Goal: Task Accomplishment & Management: Manage account settings

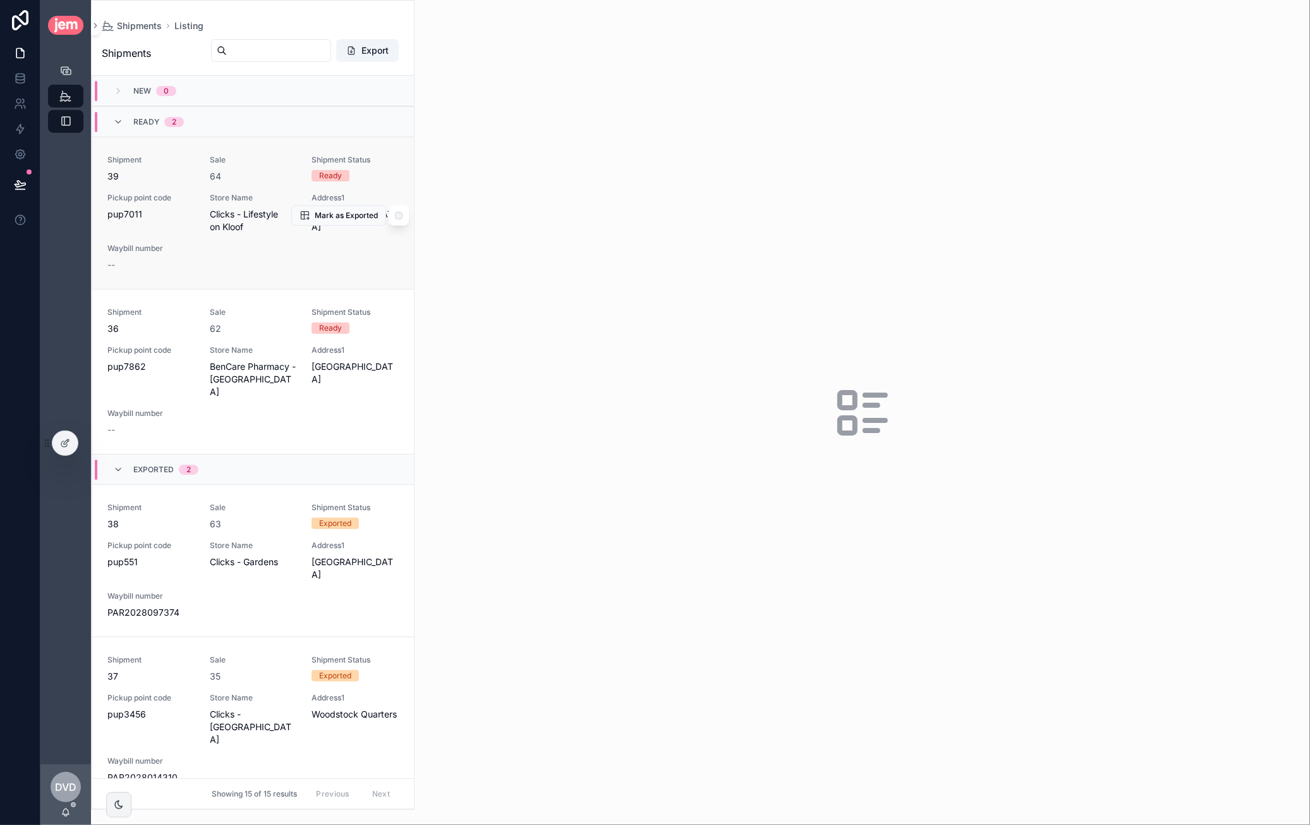
click at [172, 184] on div "Shipment 39 Sale 64 Shipment Status Ready Pickup point code pup7011 Store Name …" at bounding box center [252, 213] width 291 height 116
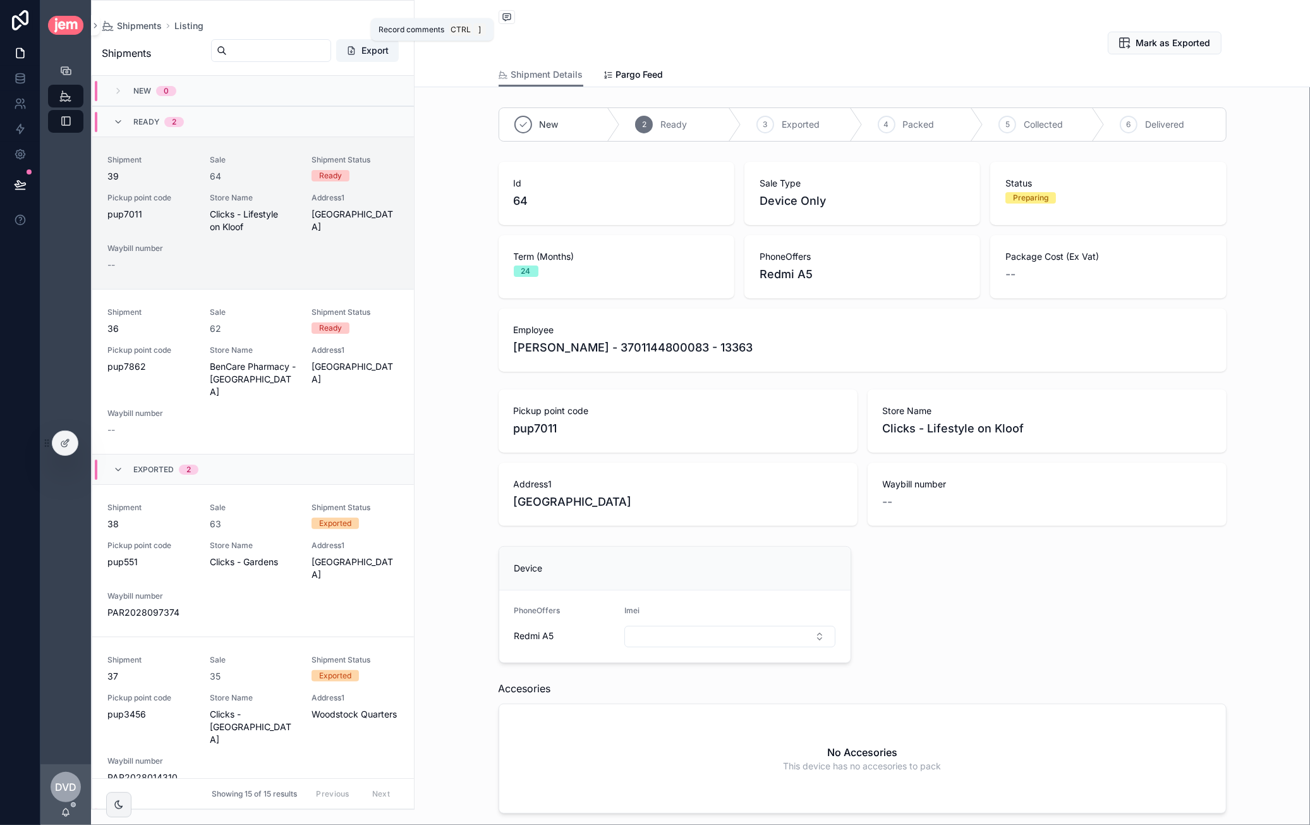
click at [506, 13] on icon "scrollable content" at bounding box center [507, 17] width 10 height 10
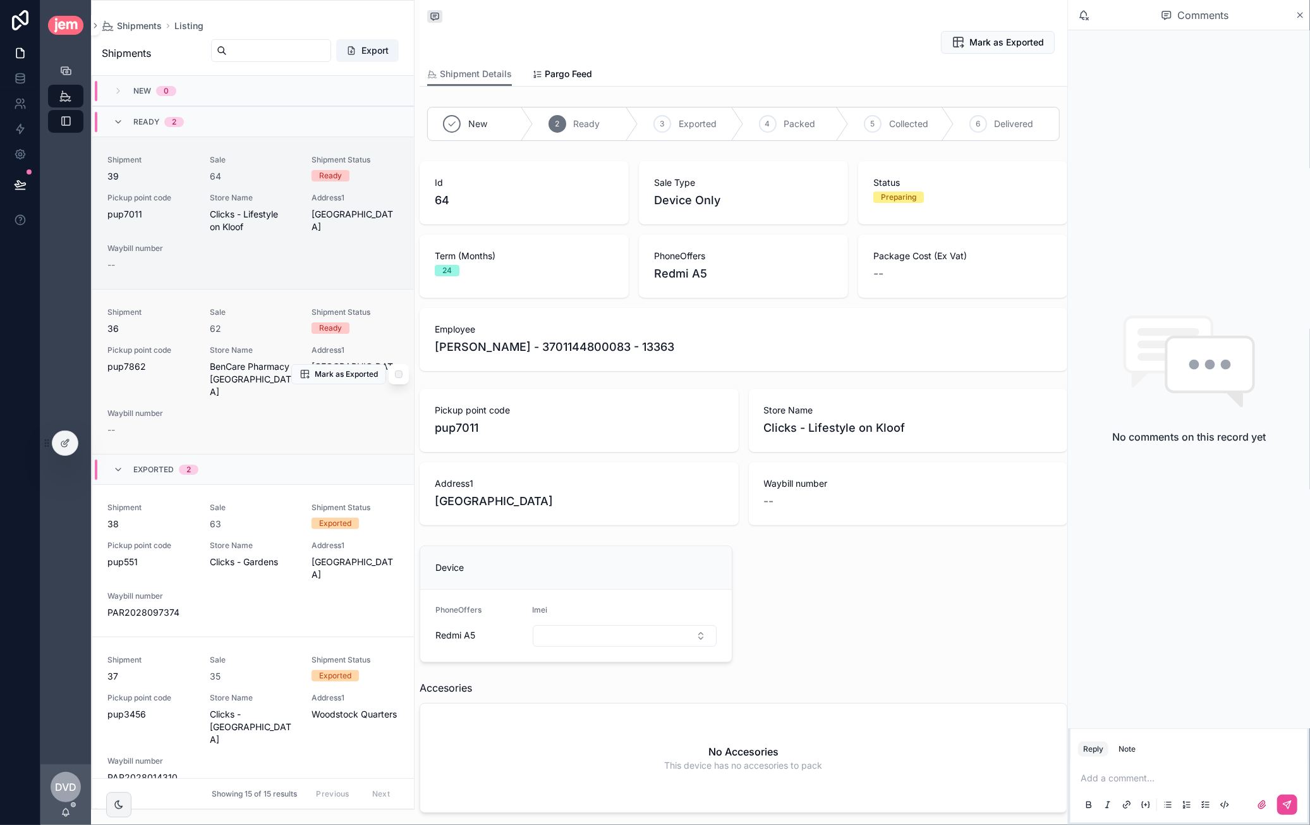
click at [178, 342] on div "Shipment 36 Sale 62 Shipment Status Ready Pickup point code pup7862 Store Name …" at bounding box center [252, 371] width 291 height 129
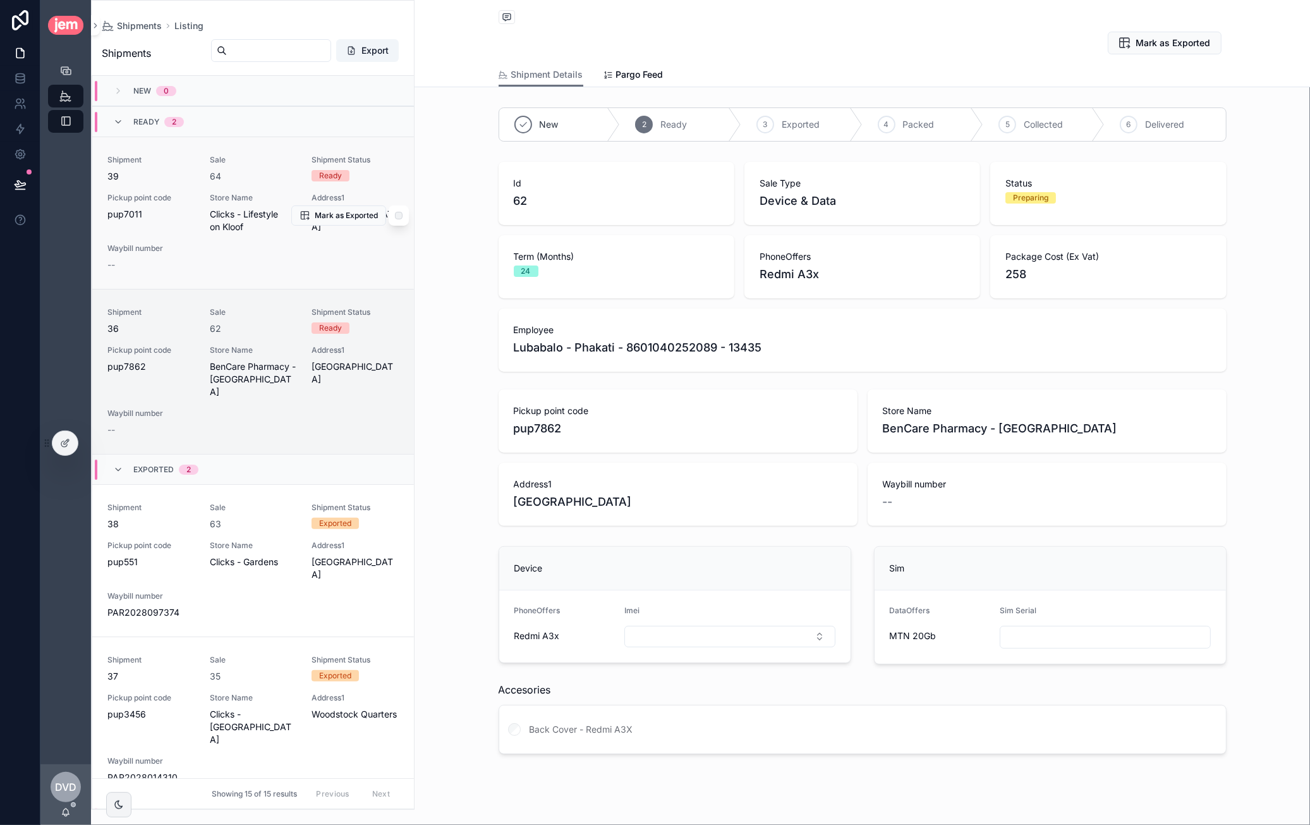
click at [210, 209] on span "Clicks - Lifestyle on Kloof" at bounding box center [253, 220] width 87 height 25
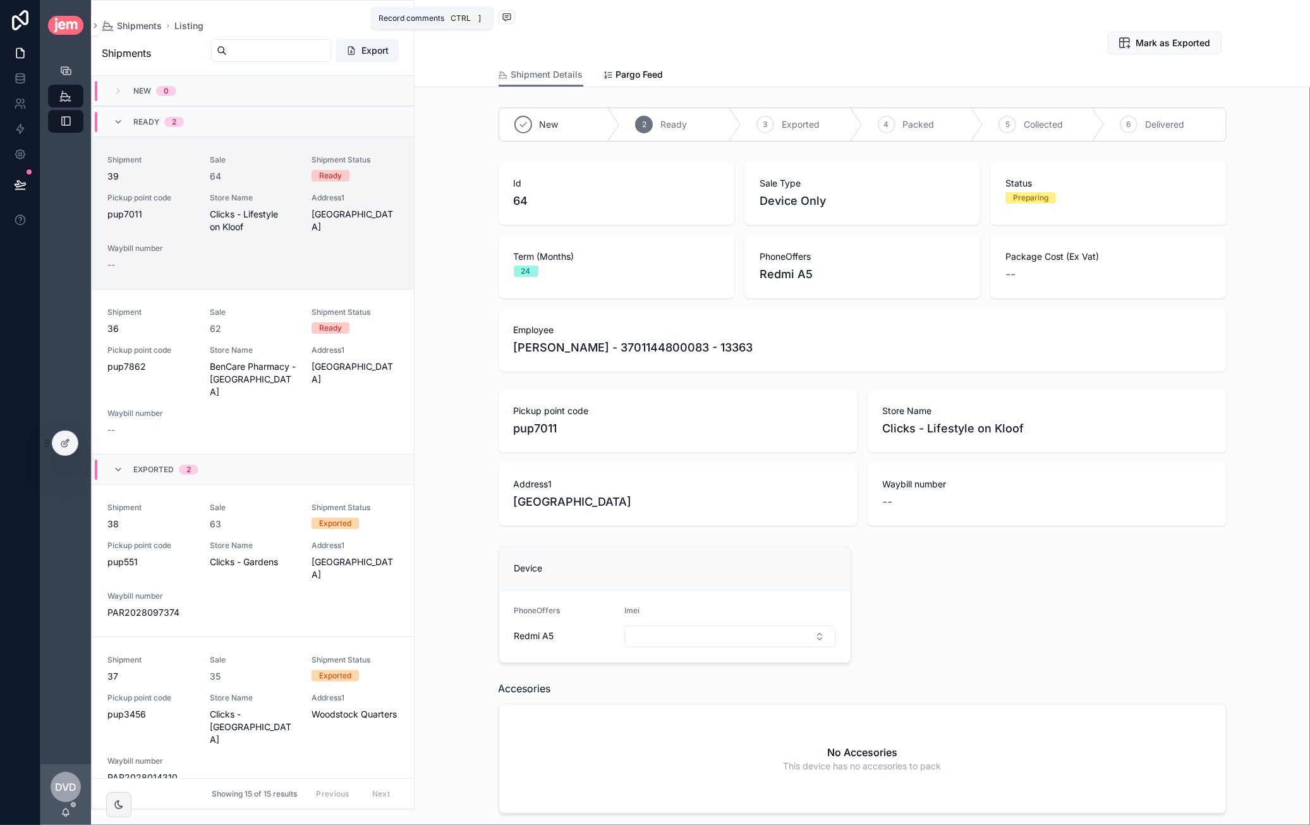
click at [505, 16] on icon "scrollable content" at bounding box center [506, 16] width 3 height 0
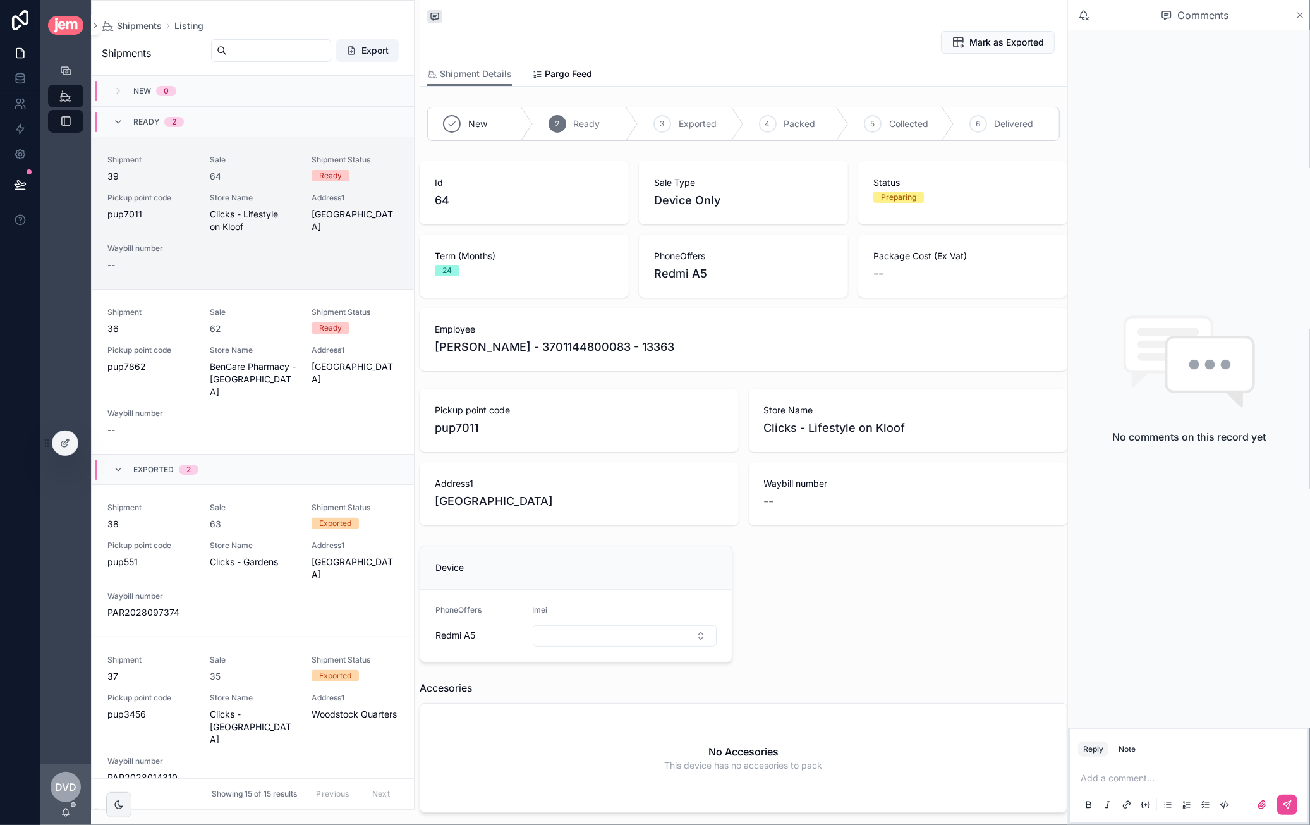
click at [1297, 10] on icon "scrollable content" at bounding box center [1299, 15] width 9 height 10
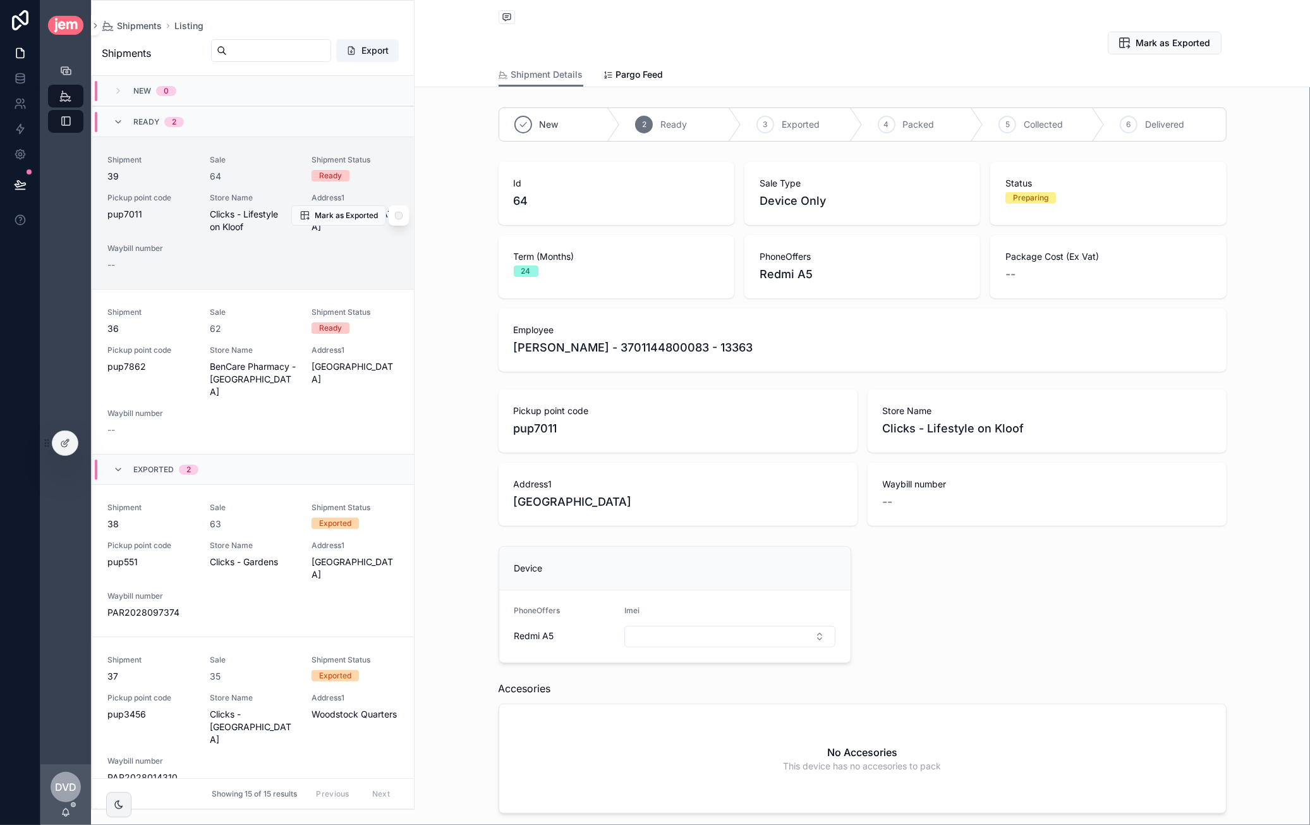
click at [200, 175] on div "Shipment 39 Sale 64 Shipment Status Ready Pickup point code pup7011 Store Name …" at bounding box center [252, 213] width 291 height 116
click at [507, 15] on span "scrollable content" at bounding box center [507, 17] width 16 height 14
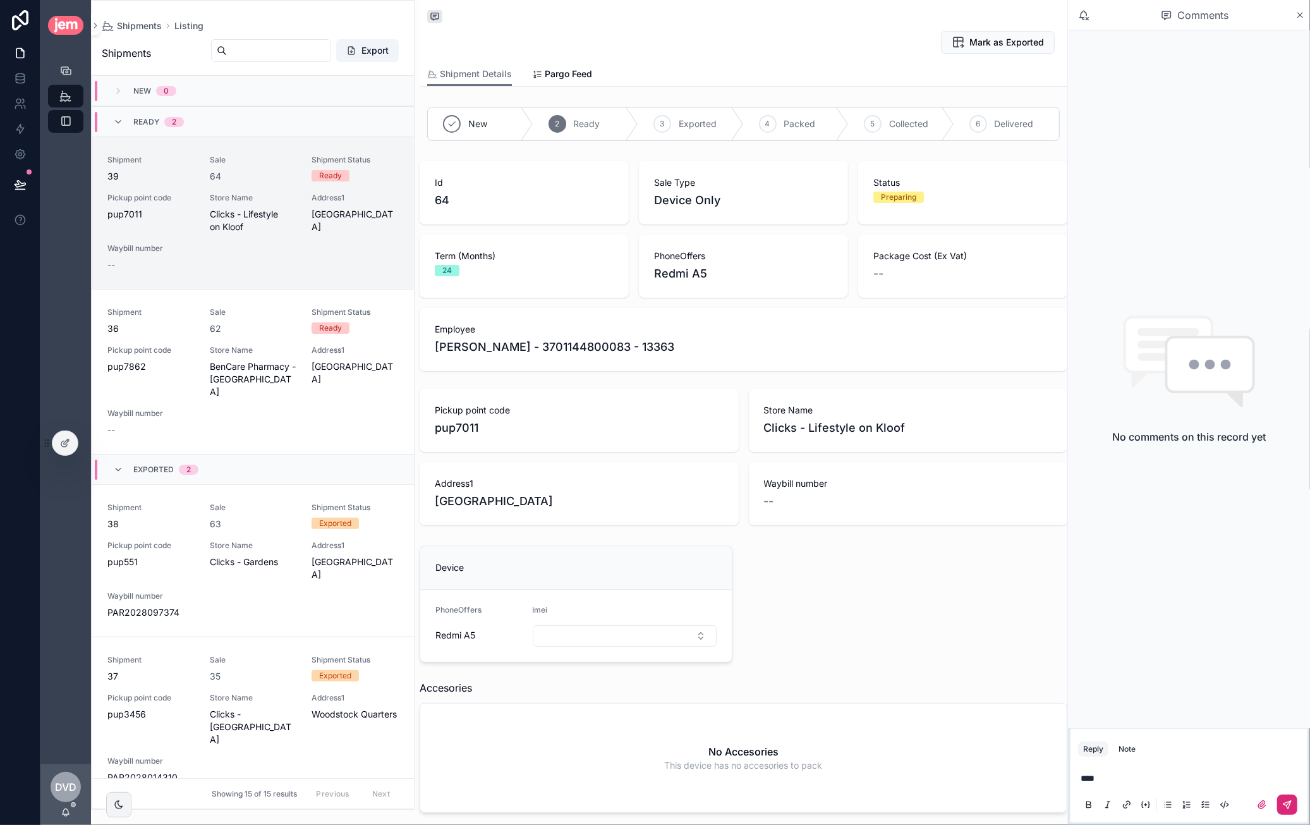
click at [1289, 801] on button "scrollable content" at bounding box center [1287, 804] width 20 height 20
click at [1296, 16] on icon "scrollable content" at bounding box center [1299, 15] width 9 height 10
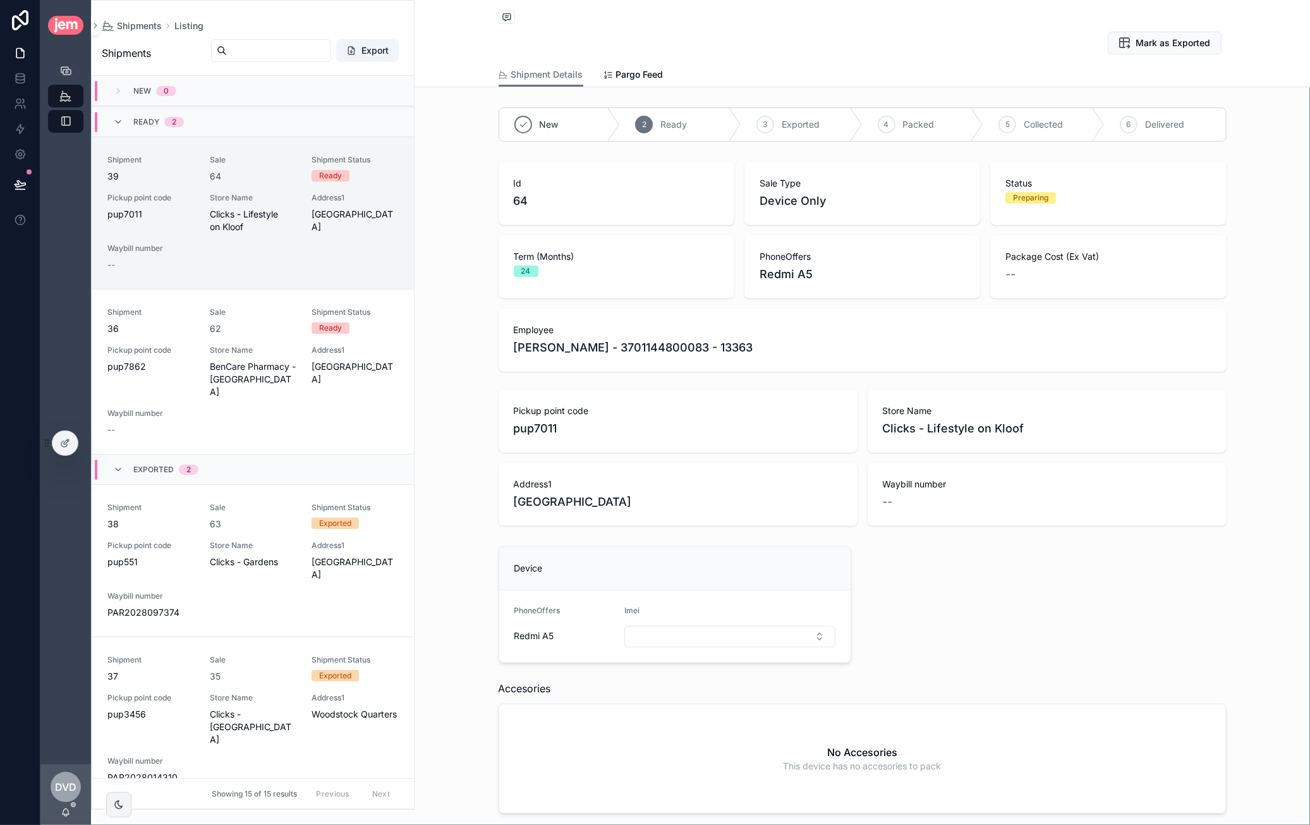
click at [646, 36] on div "Mark as Exported" at bounding box center [863, 43] width 728 height 24
click at [502, 17] on icon "scrollable content" at bounding box center [507, 17] width 10 height 10
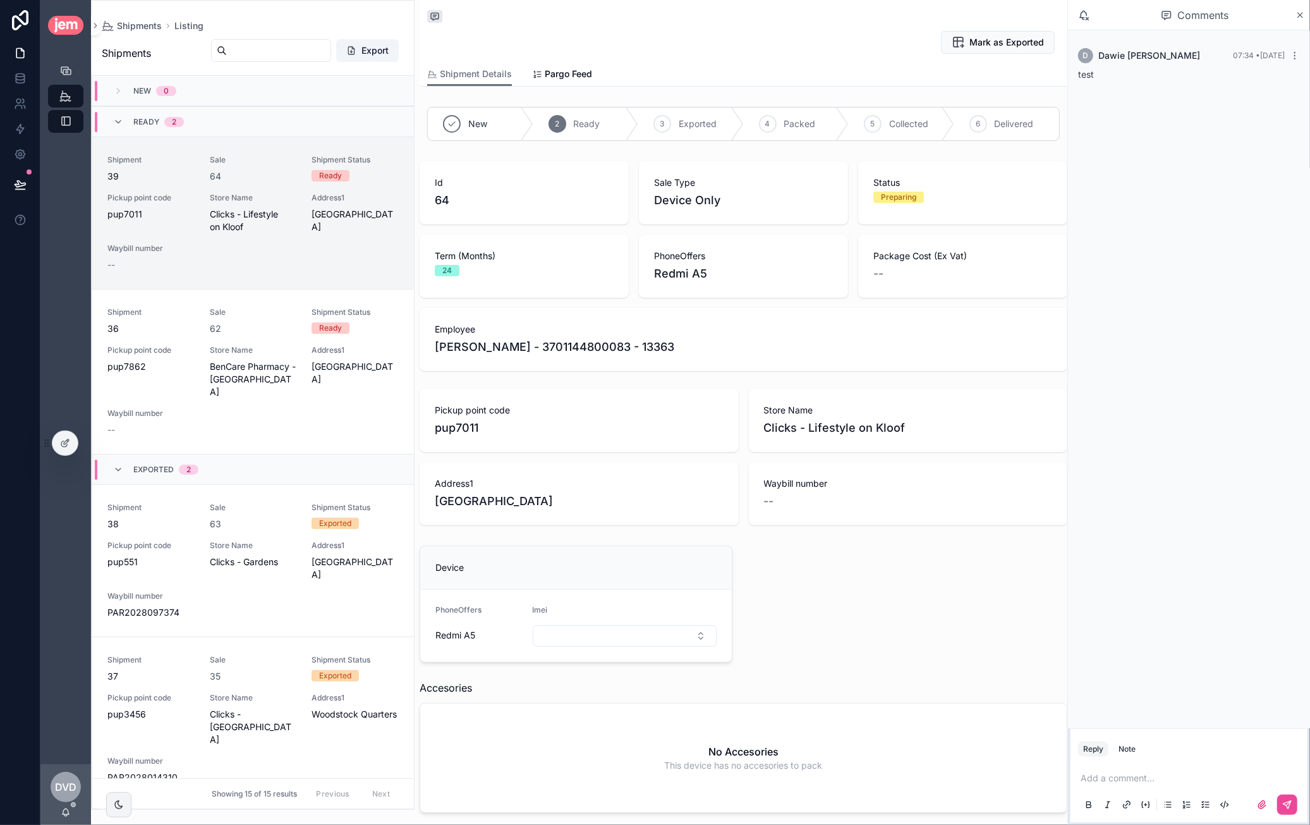
click at [1182, 767] on div "Add a comment..." at bounding box center [1189, 790] width 222 height 53
click at [1146, 782] on p "scrollable content" at bounding box center [1192, 778] width 222 height 13
click at [1127, 751] on div "Note" at bounding box center [1126, 749] width 17 height 10
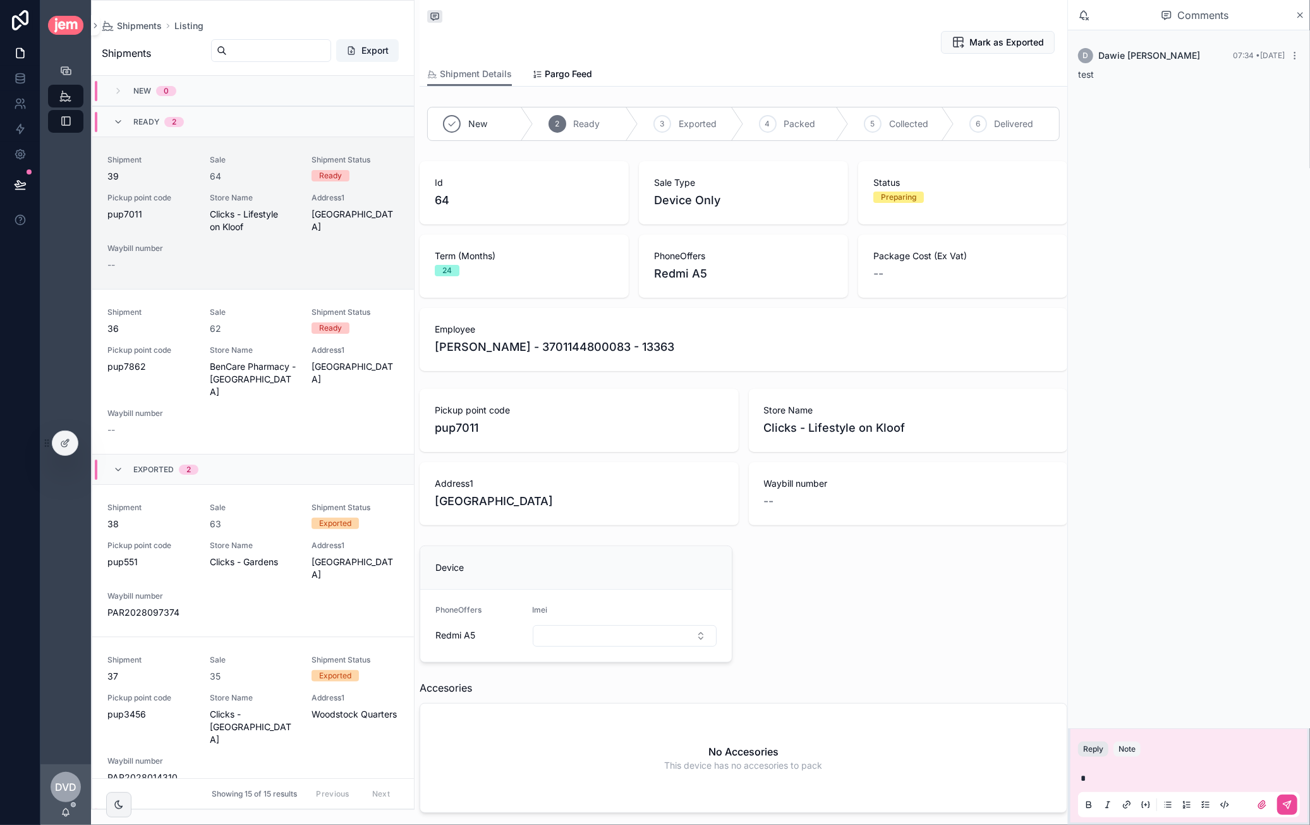
click at [1096, 749] on button "Reply" at bounding box center [1093, 748] width 30 height 15
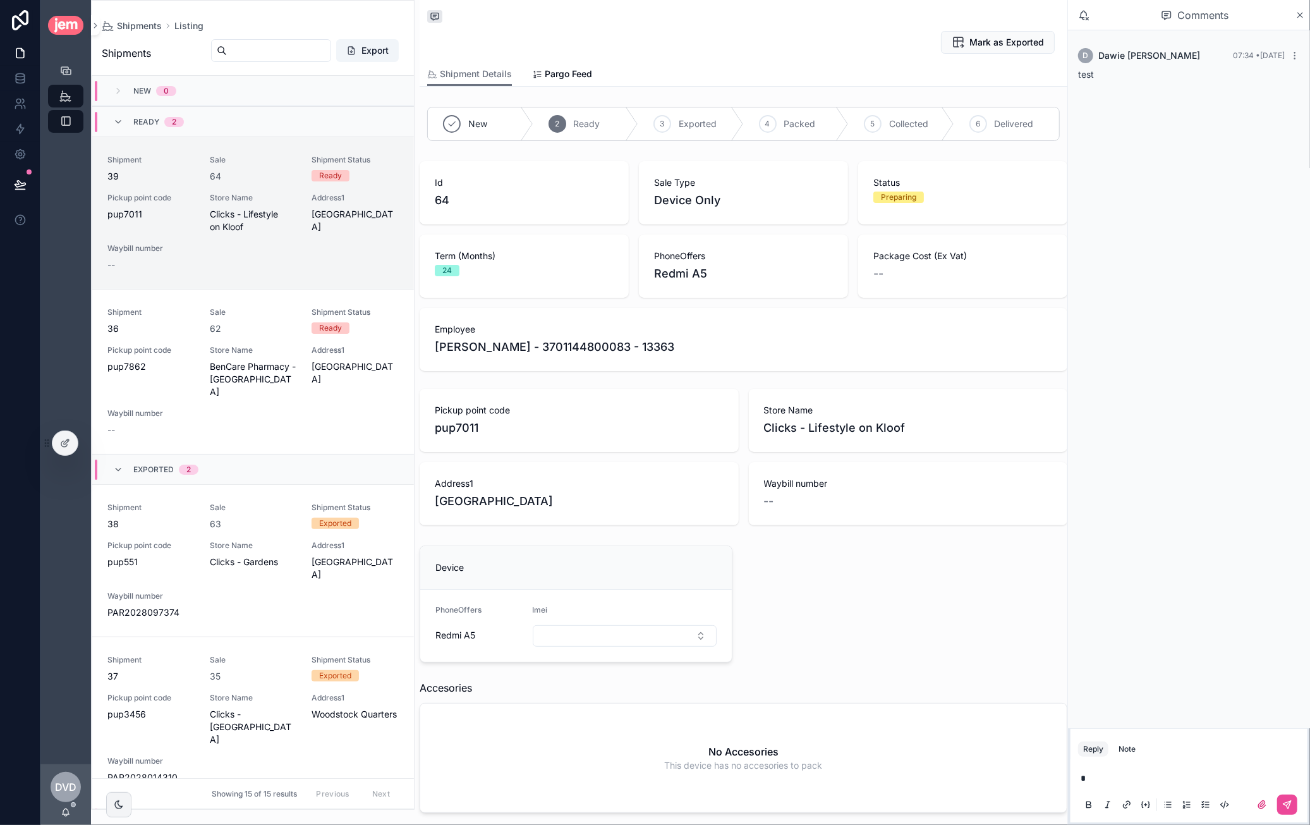
click at [1111, 772] on p "*" at bounding box center [1192, 778] width 222 height 13
click at [777, 31] on div "Mark as Exported" at bounding box center [743, 42] width 633 height 24
click at [28, 82] on link at bounding box center [20, 78] width 40 height 25
click at [1242, 130] on div "D Dawie van der Westhuizen 07:34 • Today test" at bounding box center [1189, 379] width 242 height 698
click at [581, 40] on div "Mark as Exported" at bounding box center [743, 42] width 633 height 24
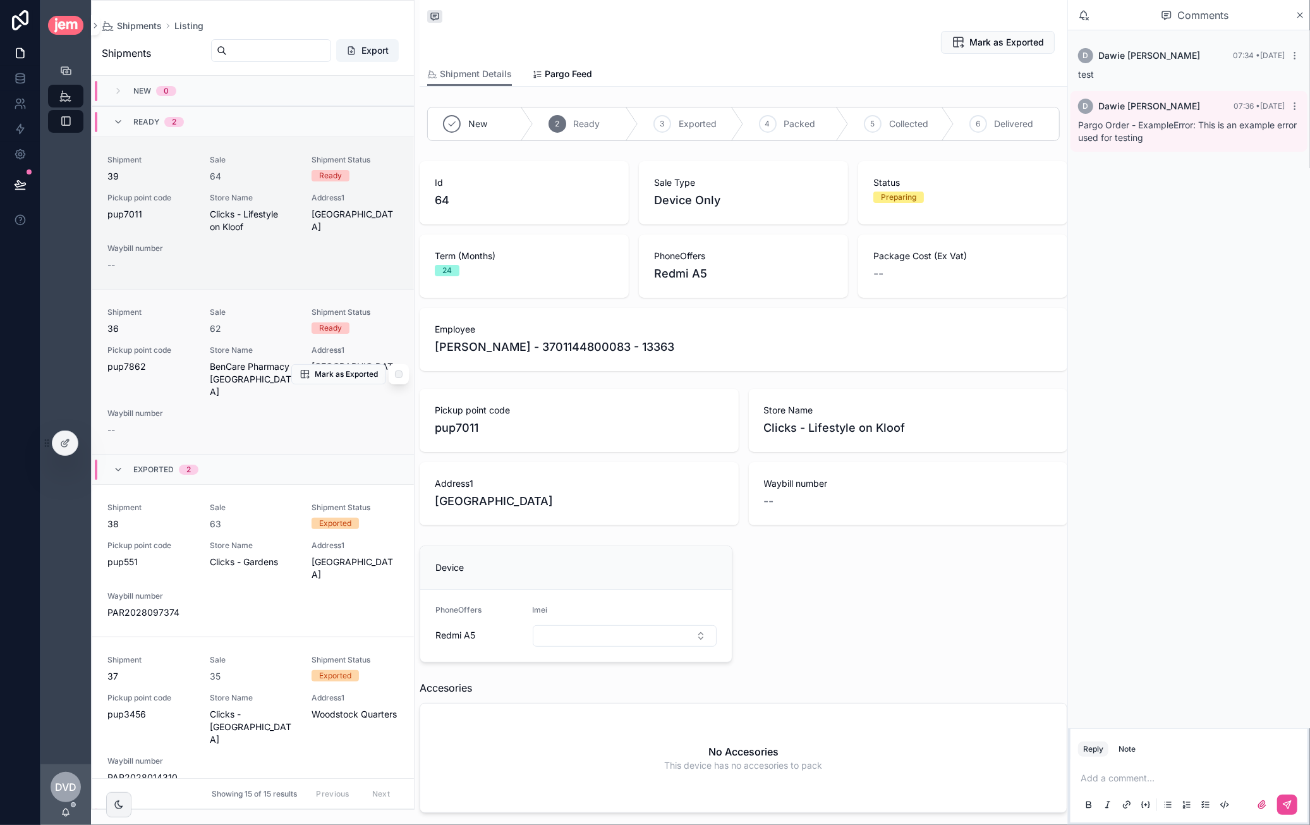
click at [262, 334] on div "Shipment 36 Sale 62 Shipment Status Ready Pickup point code pup7862 Store Name …" at bounding box center [252, 371] width 291 height 129
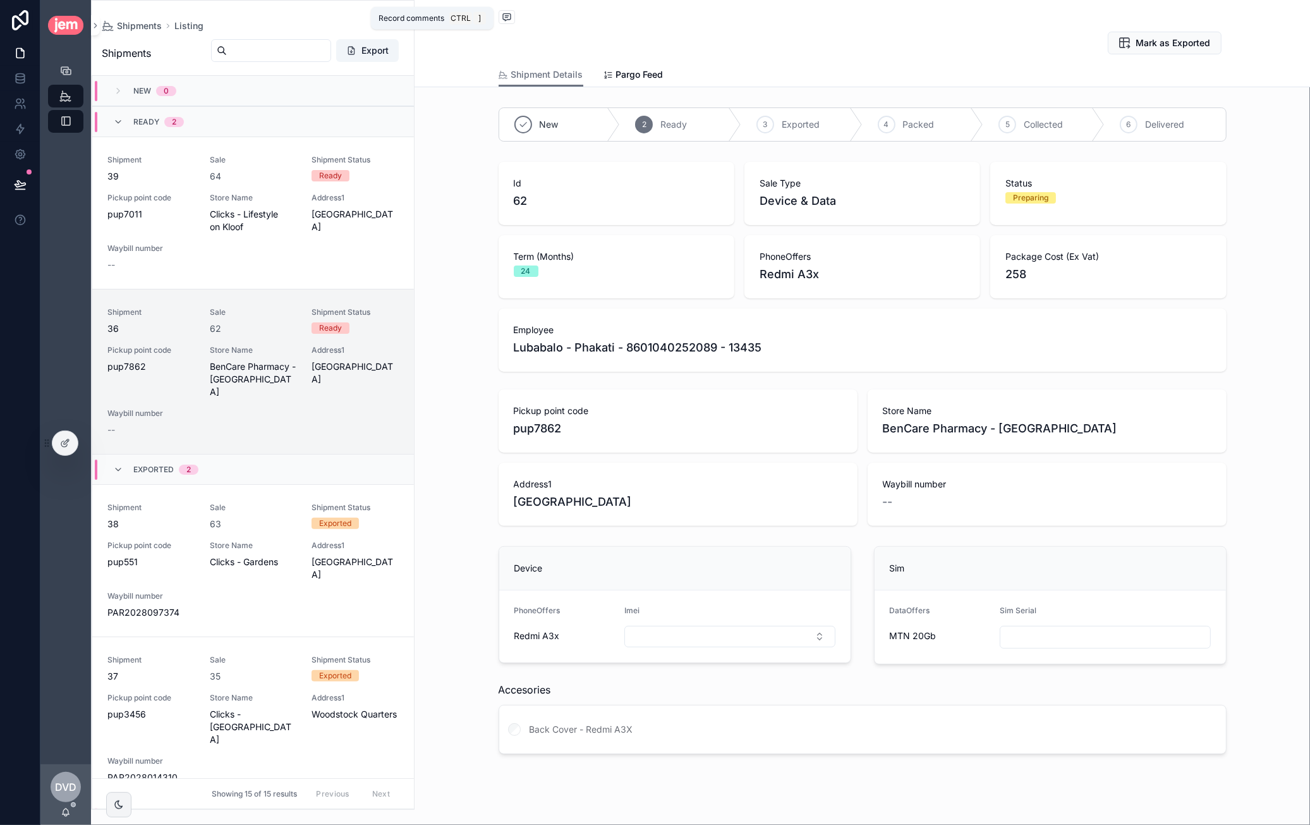
click at [502, 22] on span "scrollable content" at bounding box center [507, 17] width 16 height 14
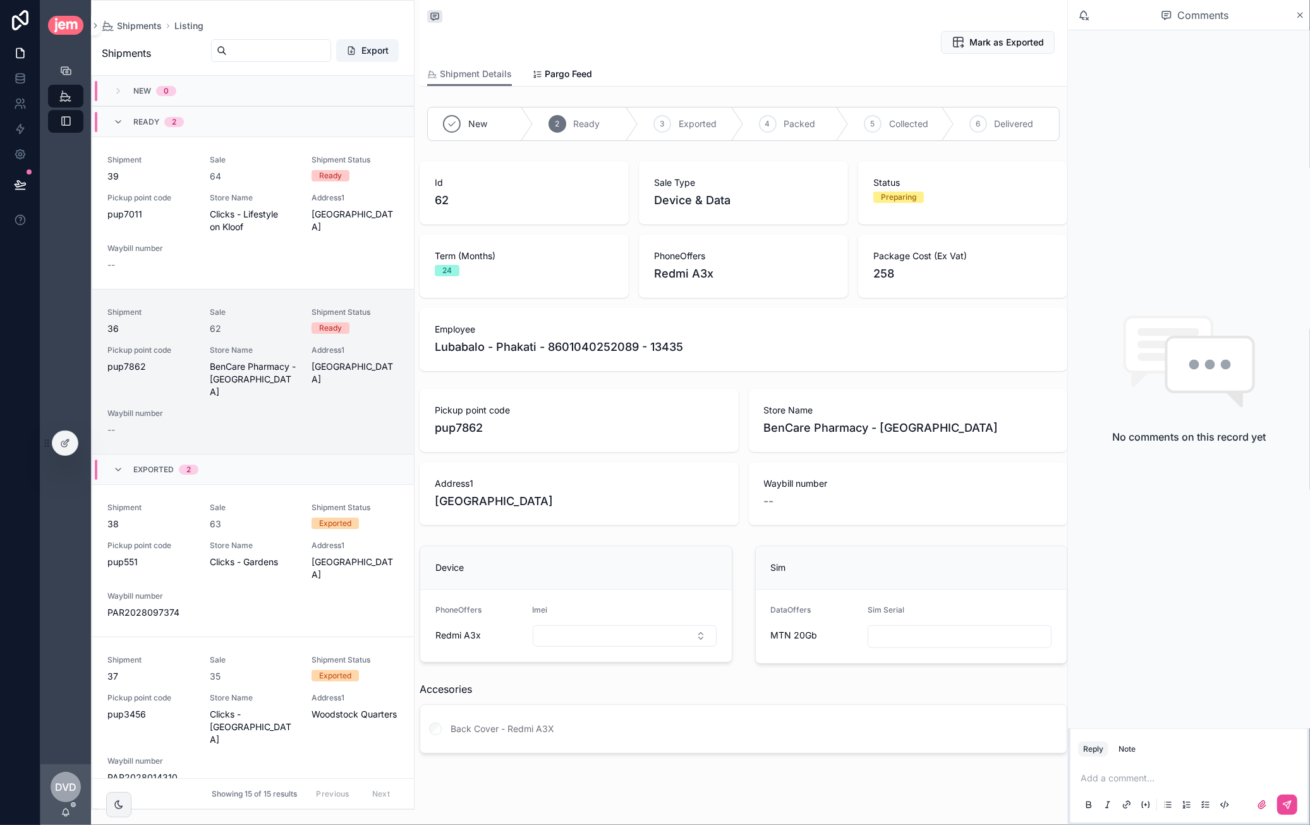
drag, startPoint x: 63, startPoint y: 440, endPoint x: 85, endPoint y: 432, distance: 23.8
click at [63, 441] on icon at bounding box center [64, 444] width 6 height 6
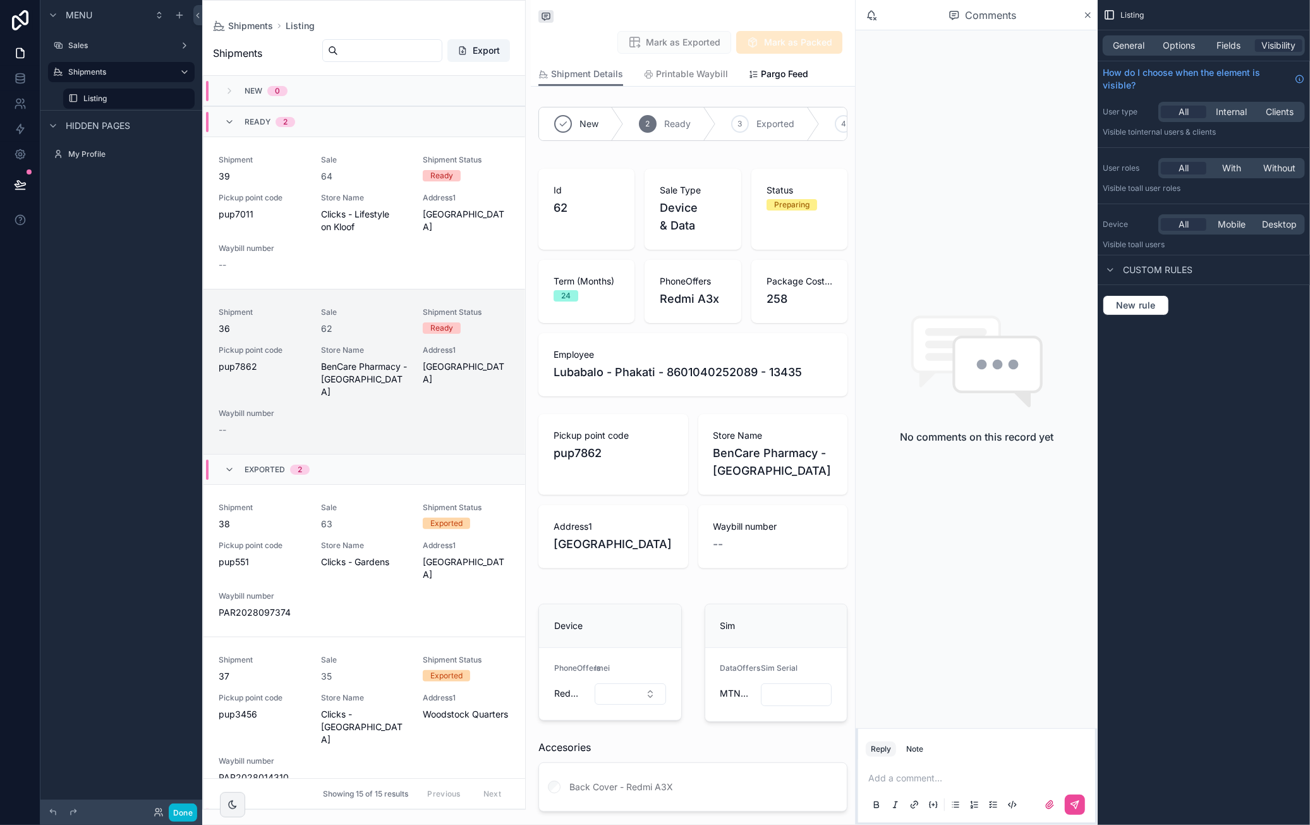
scroll to position [212, 0]
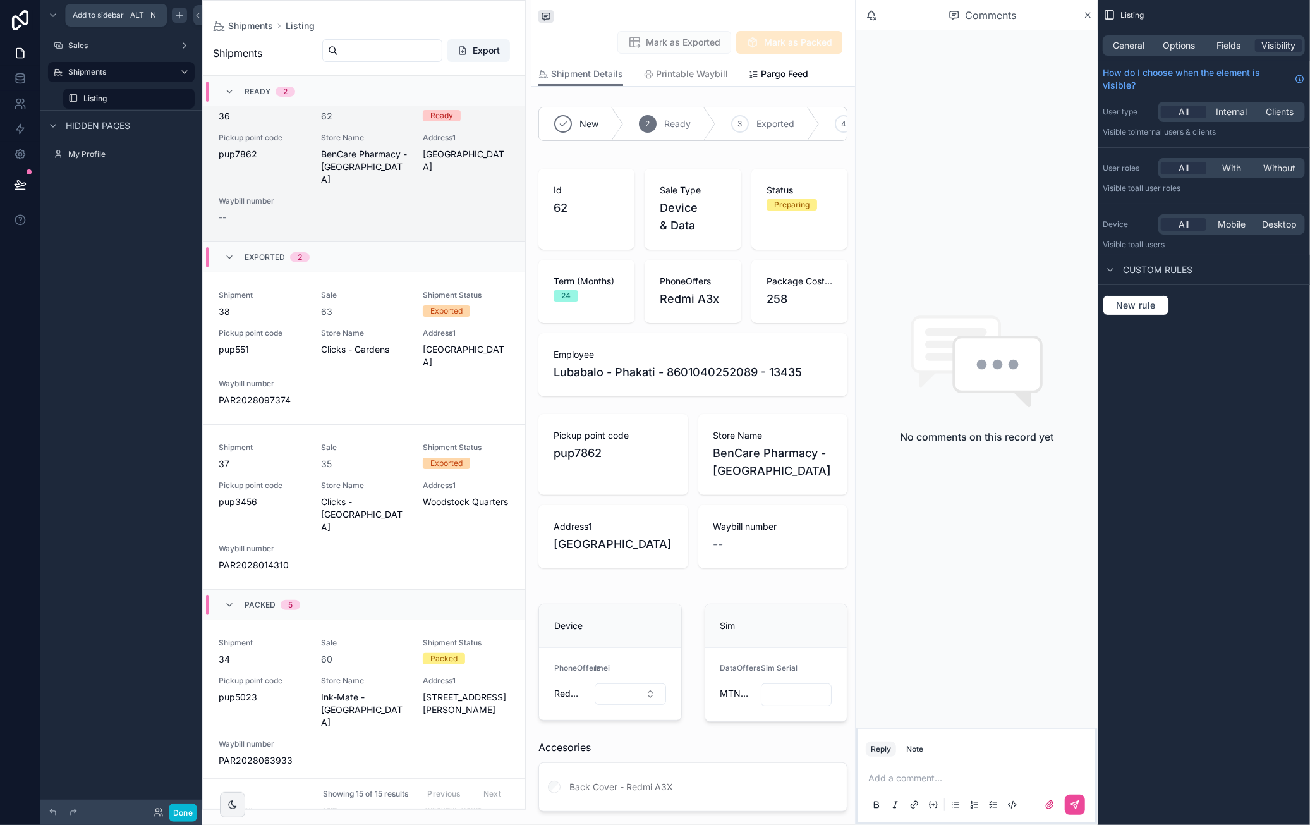
click at [176, 16] on icon "scrollable content" at bounding box center [179, 15] width 10 height 10
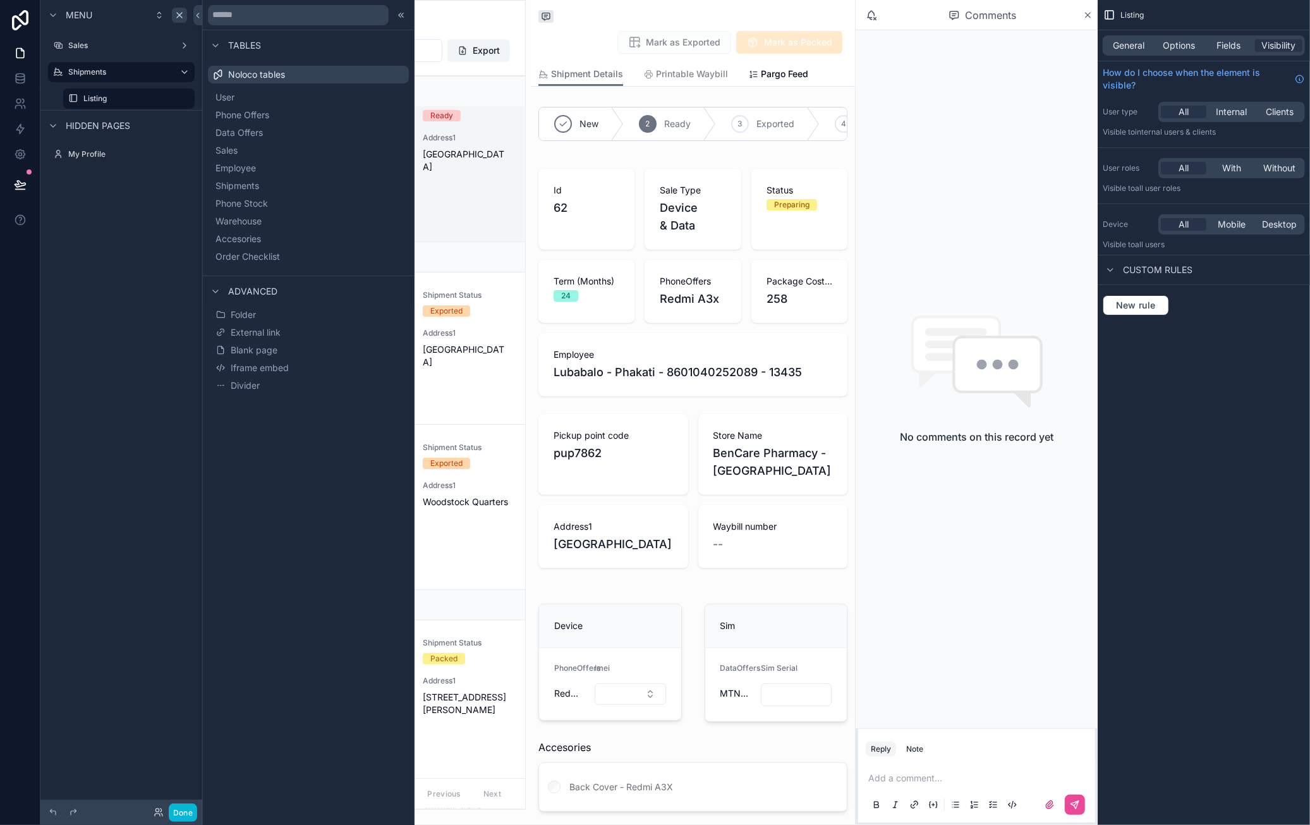
click at [167, 336] on div "Menu Sales Shipments Listing Hidden pages My Profile" at bounding box center [121, 404] width 162 height 809
click at [200, 17] on icon at bounding box center [197, 15] width 9 height 9
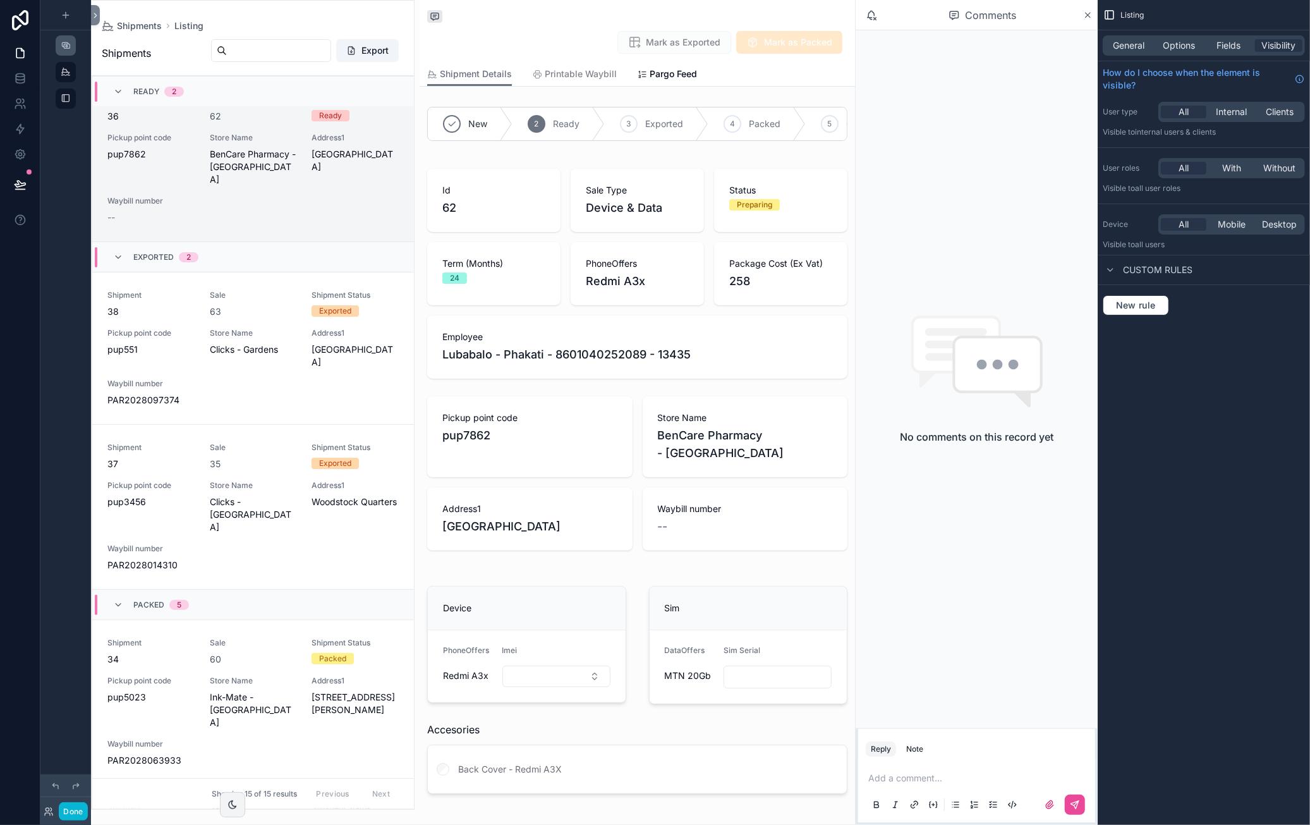
click at [75, 51] on link "scrollable content" at bounding box center [66, 45] width 20 height 20
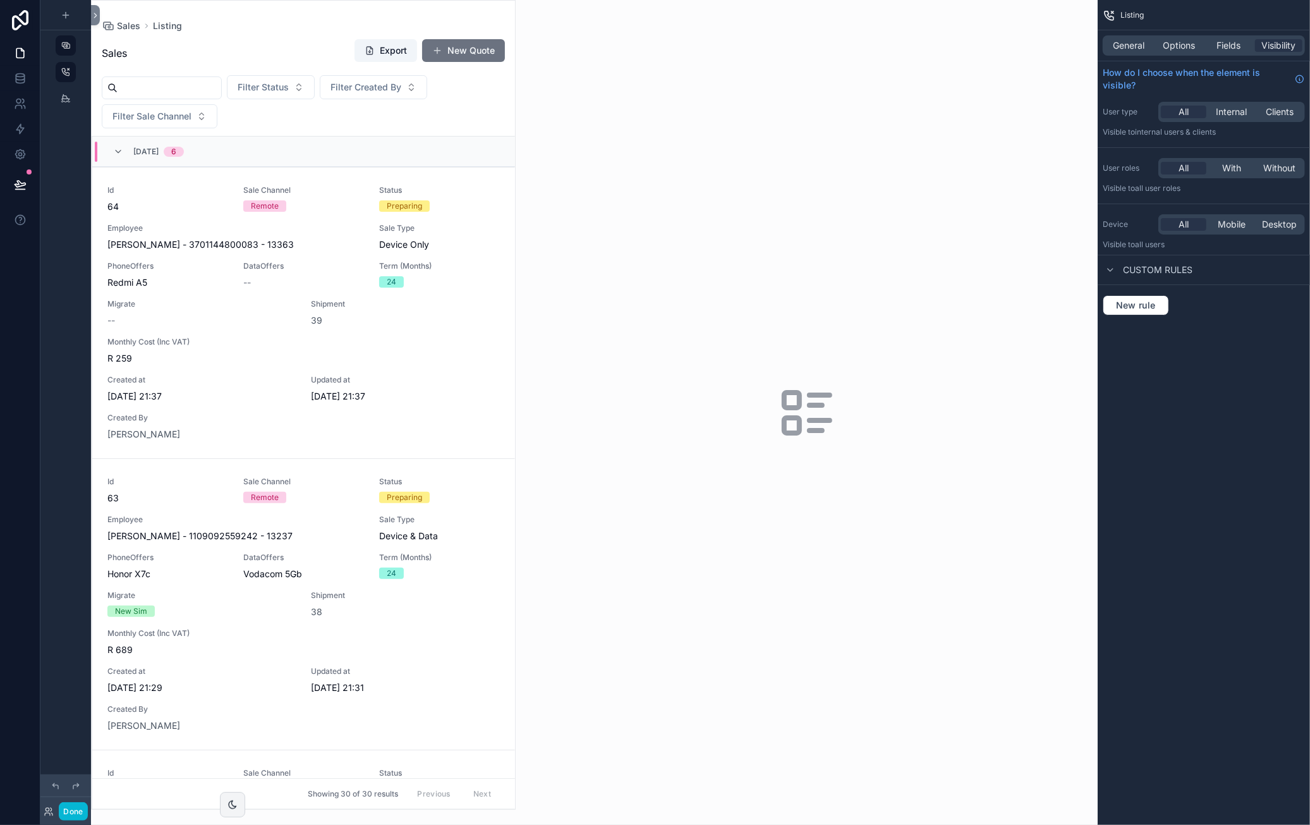
click at [247, 290] on div "scrollable content" at bounding box center [303, 405] width 423 height 808
click at [178, 281] on div "Redmi A5" at bounding box center [167, 282] width 121 height 13
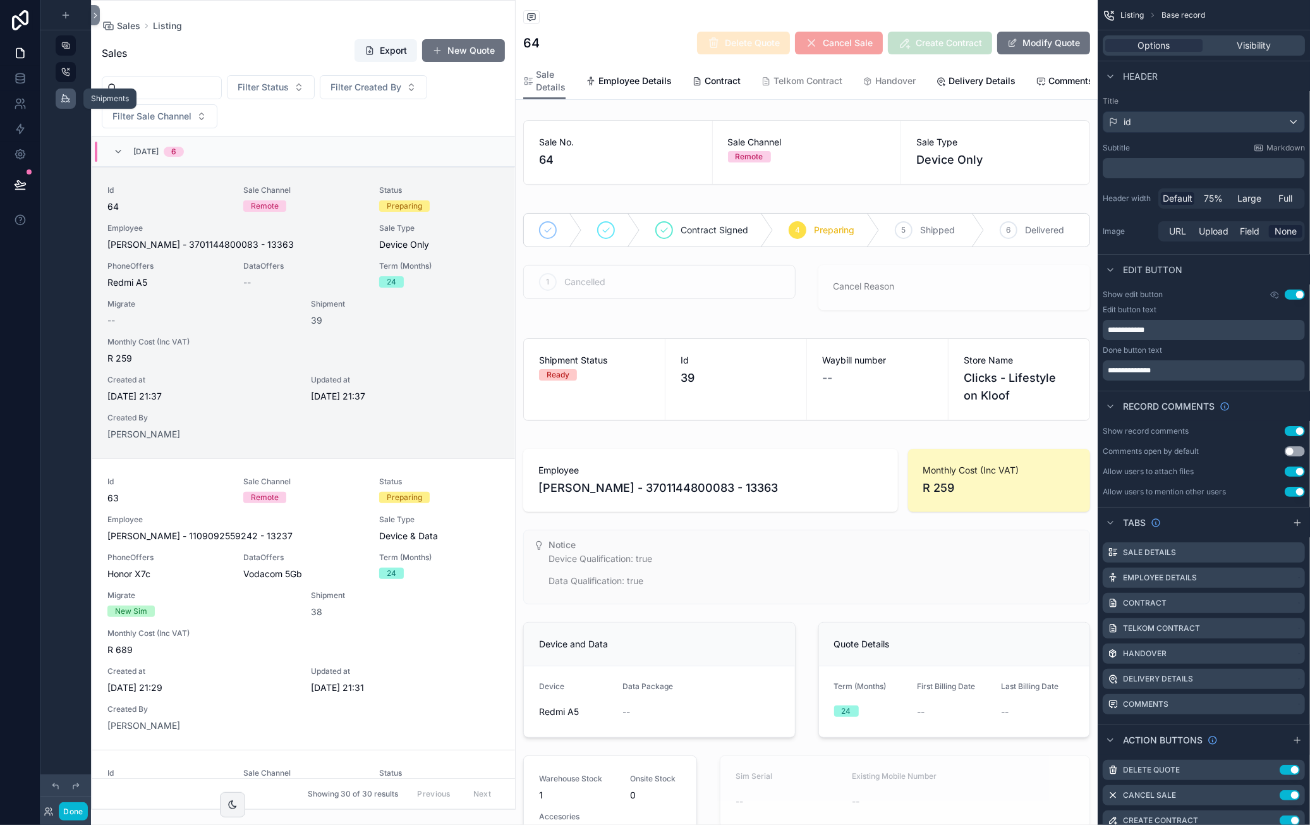
click at [64, 99] on icon "scrollable content" at bounding box center [66, 99] width 10 height 10
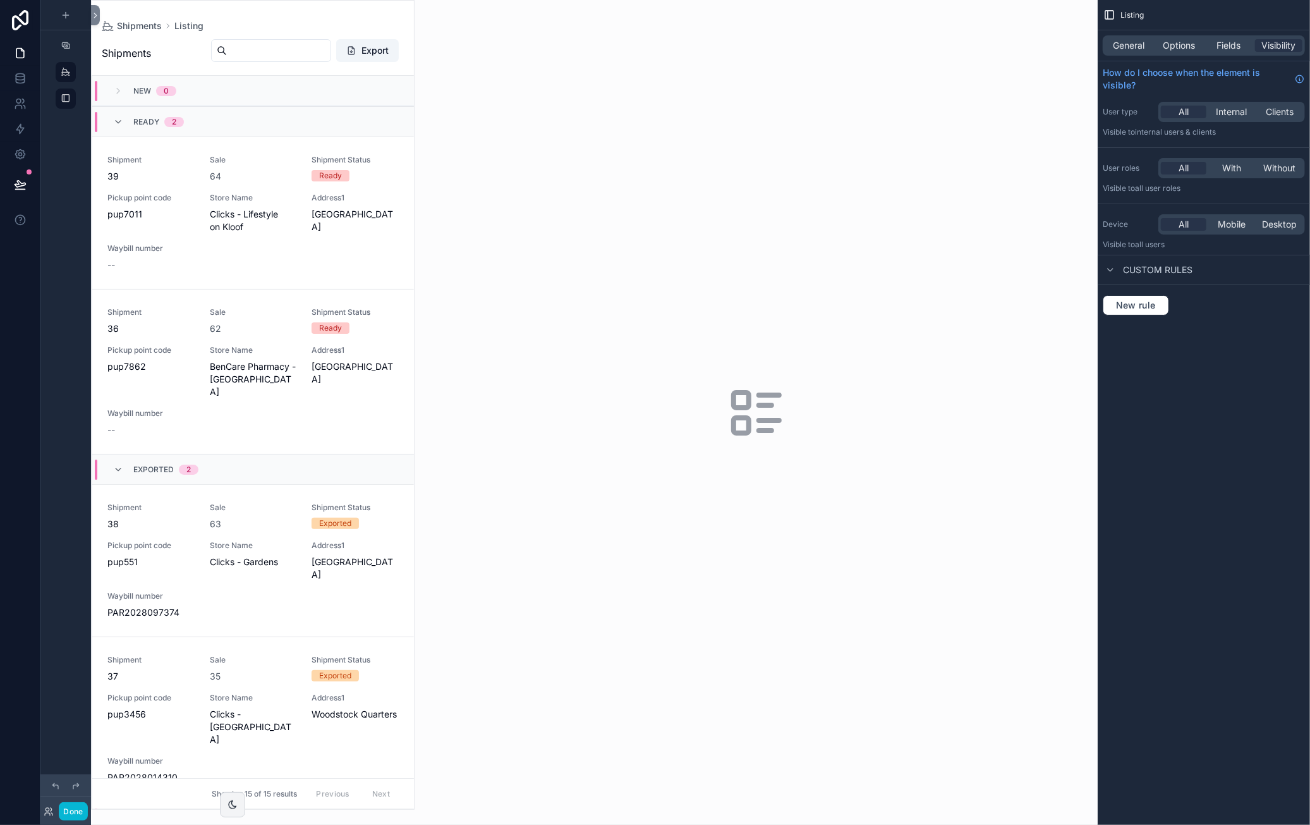
click at [258, 186] on div "scrollable content" at bounding box center [253, 405] width 322 height 808
click at [271, 156] on span "Sale" at bounding box center [253, 160] width 87 height 10
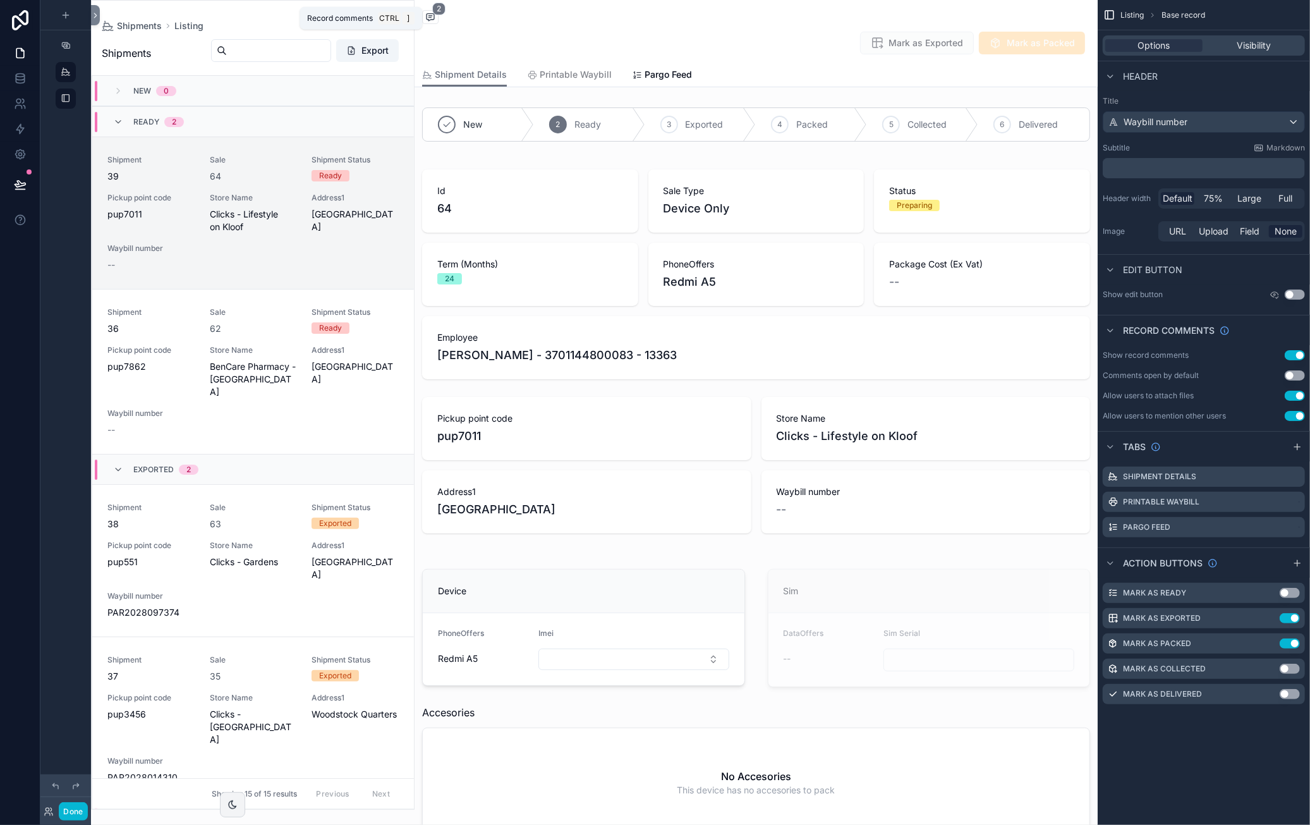
click at [438, 13] on span "2" at bounding box center [438, 9] width 13 height 13
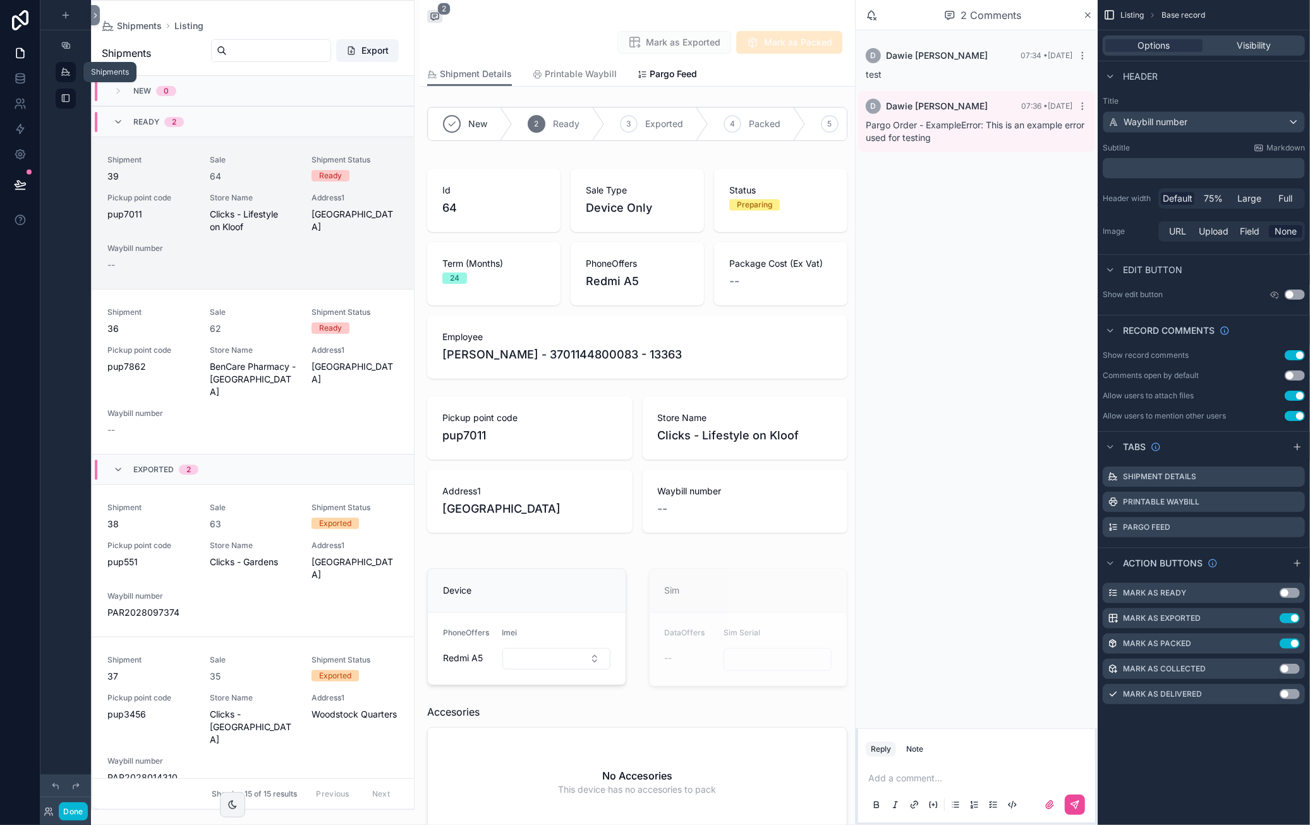
click at [68, 73] on icon "scrollable content" at bounding box center [66, 72] width 10 height 10
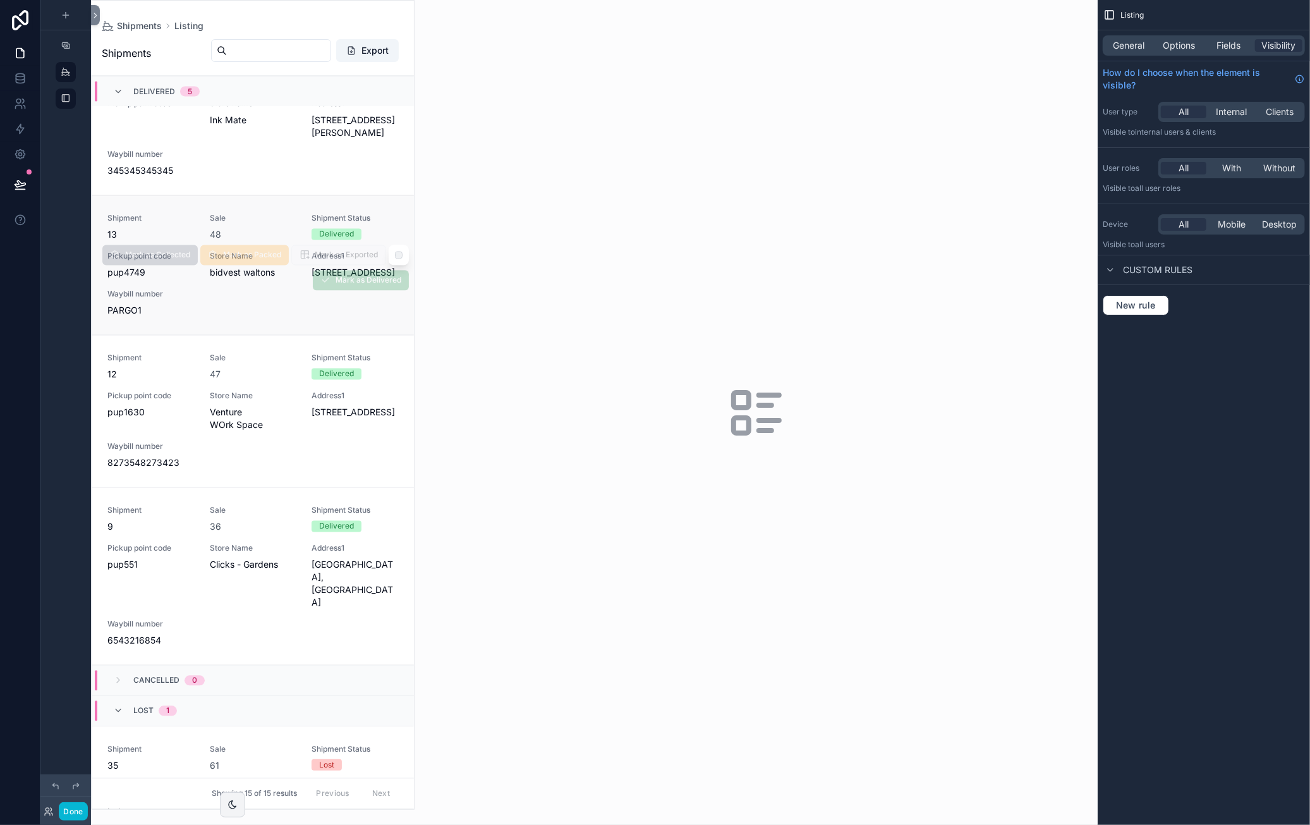
scroll to position [2003, 0]
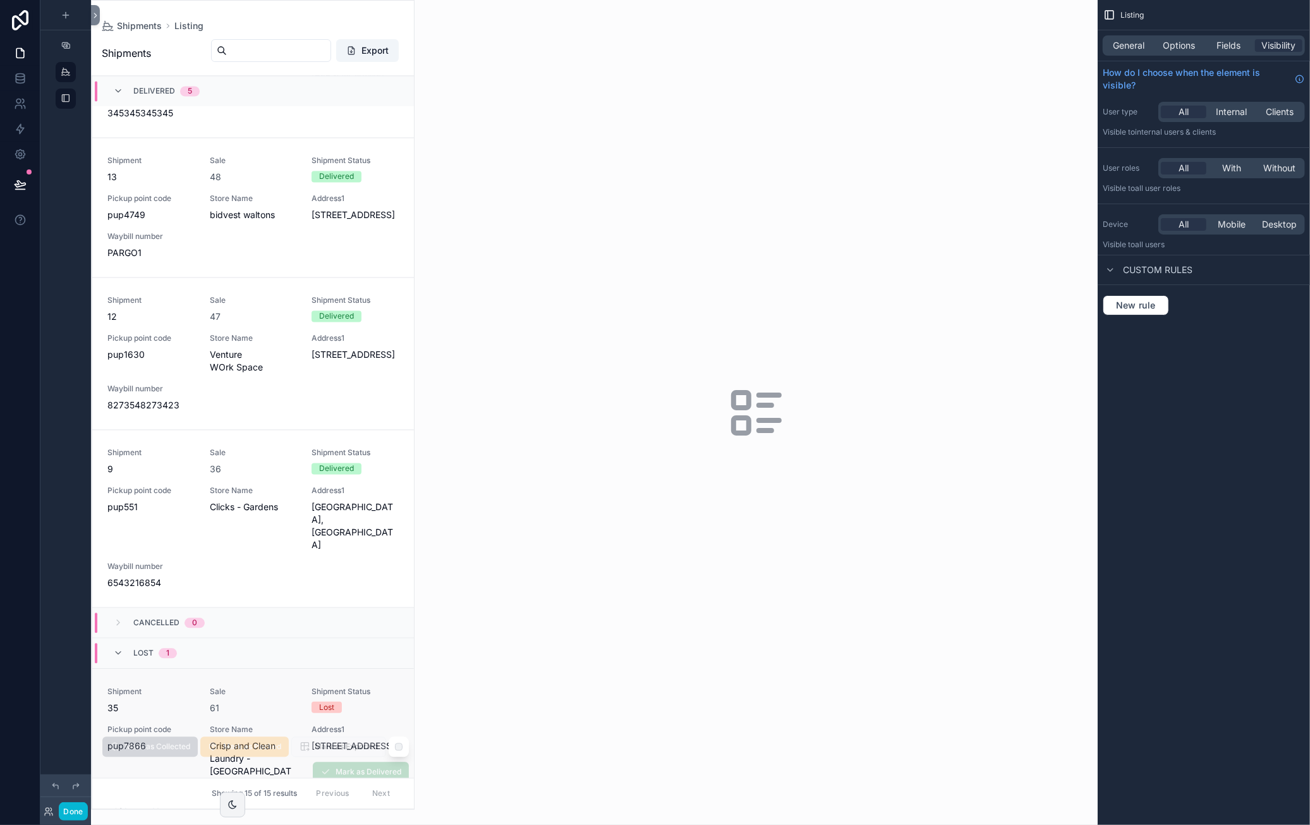
click at [266, 686] on span "Sale" at bounding box center [253, 691] width 87 height 10
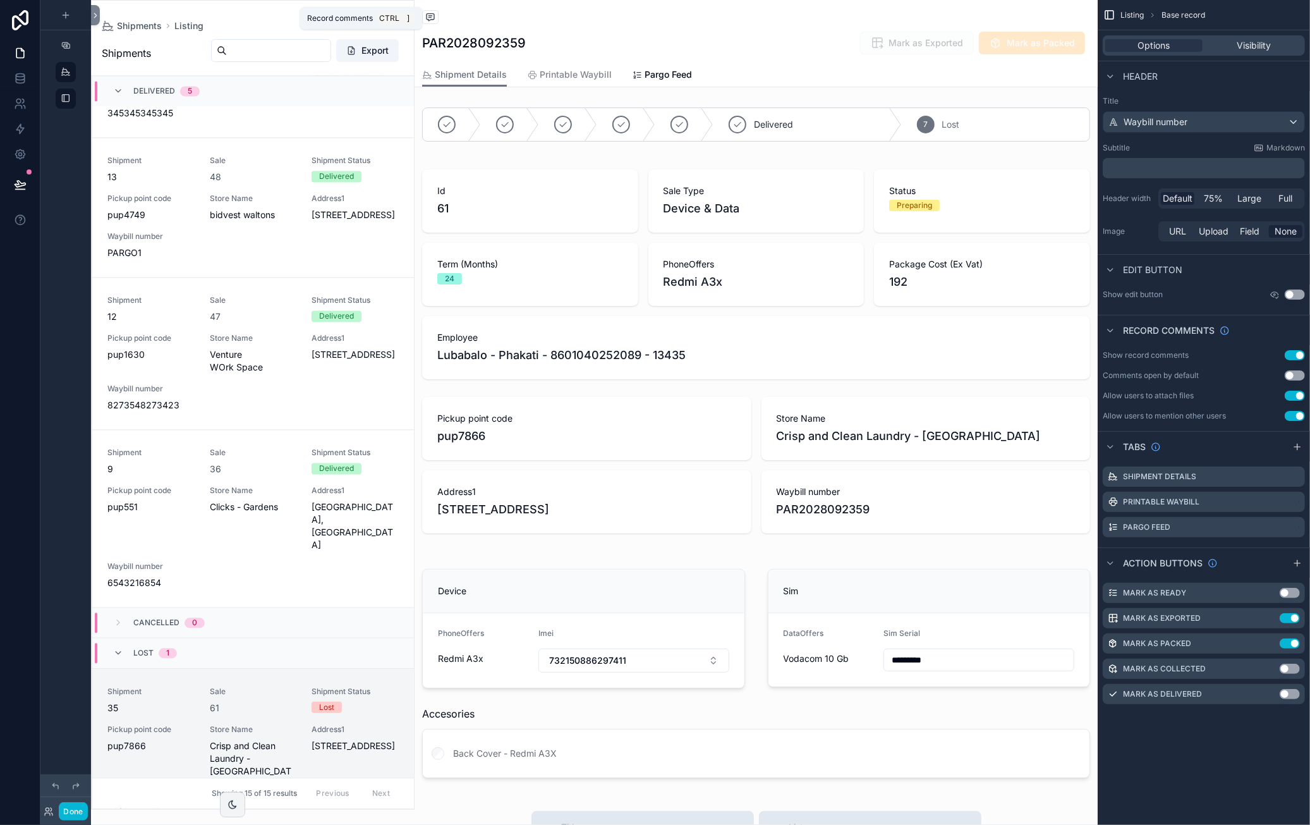
click at [432, 21] on icon "scrollable content" at bounding box center [430, 17] width 10 height 10
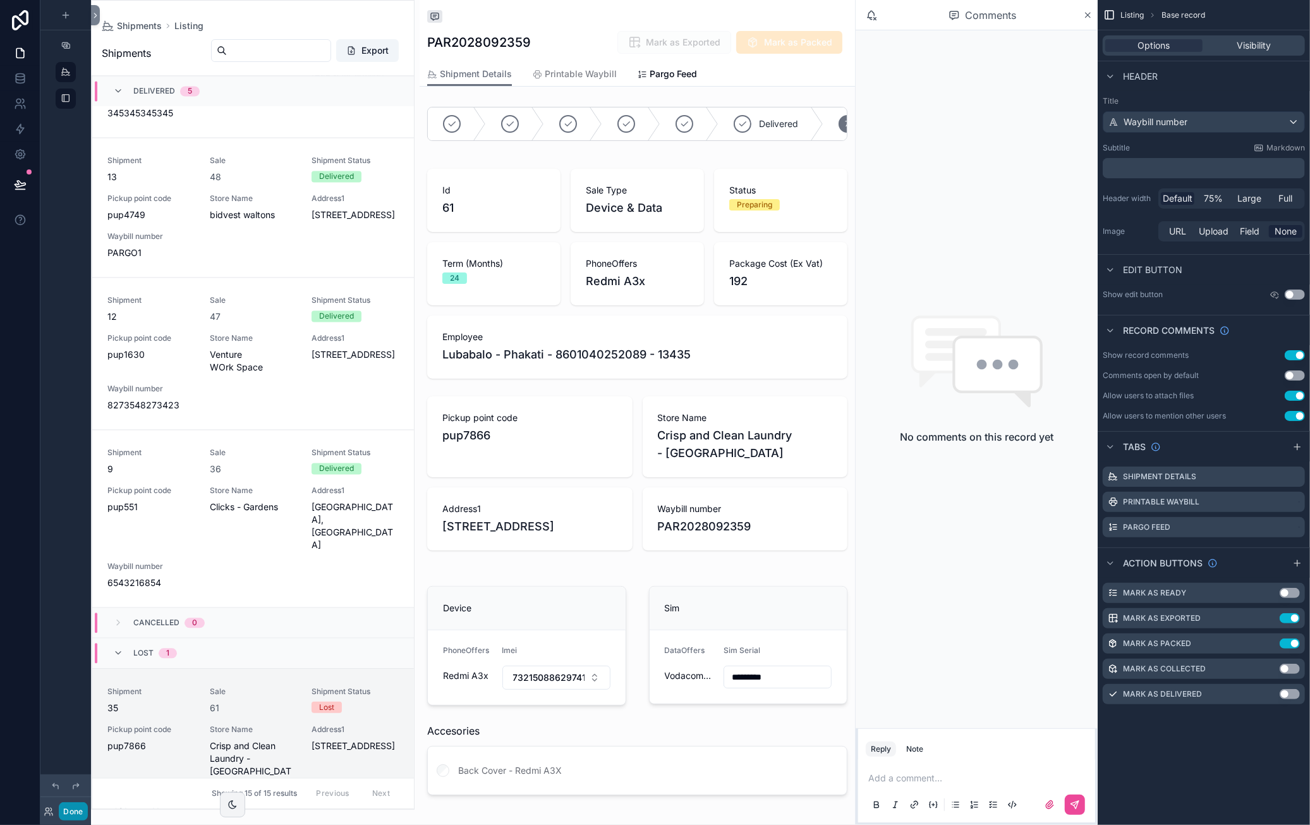
click at [70, 807] on button "Done" at bounding box center [73, 811] width 28 height 18
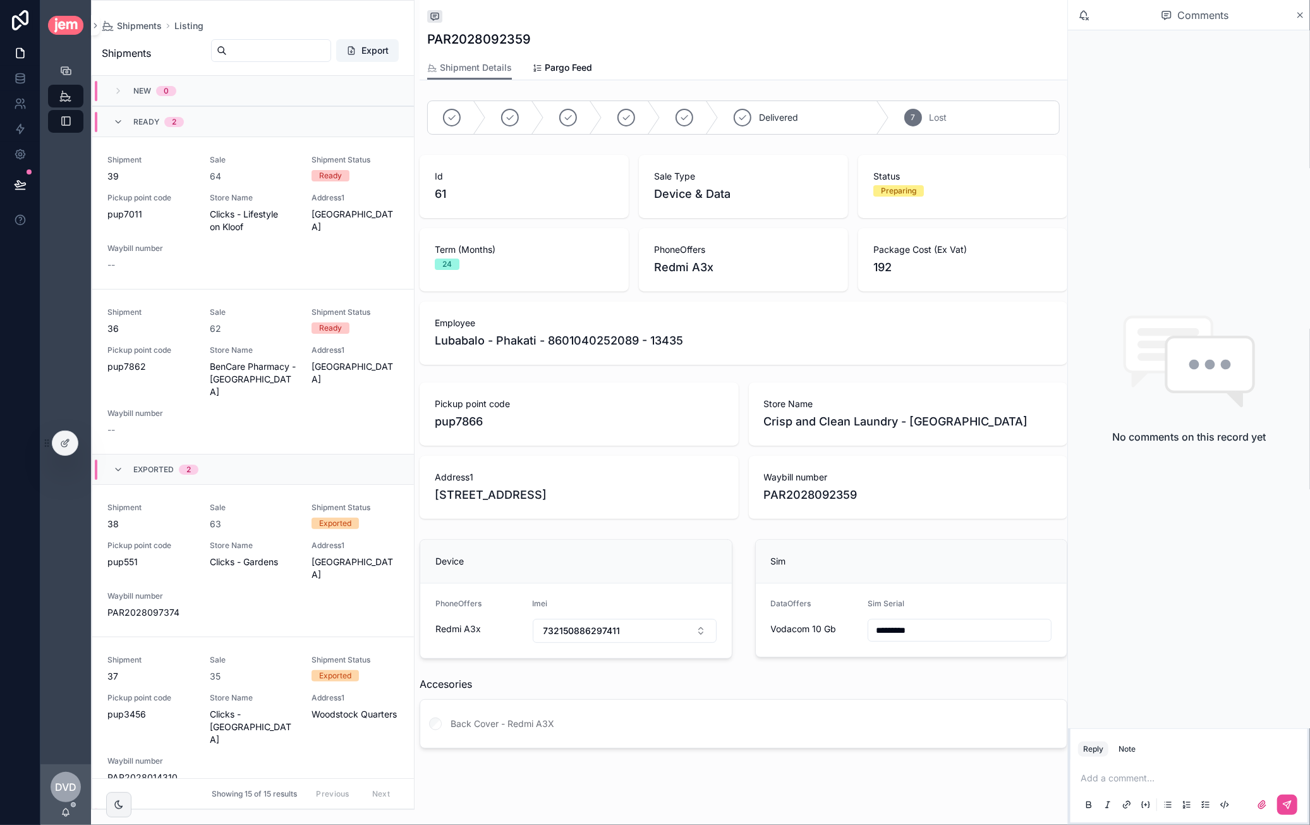
scroll to position [2003, 0]
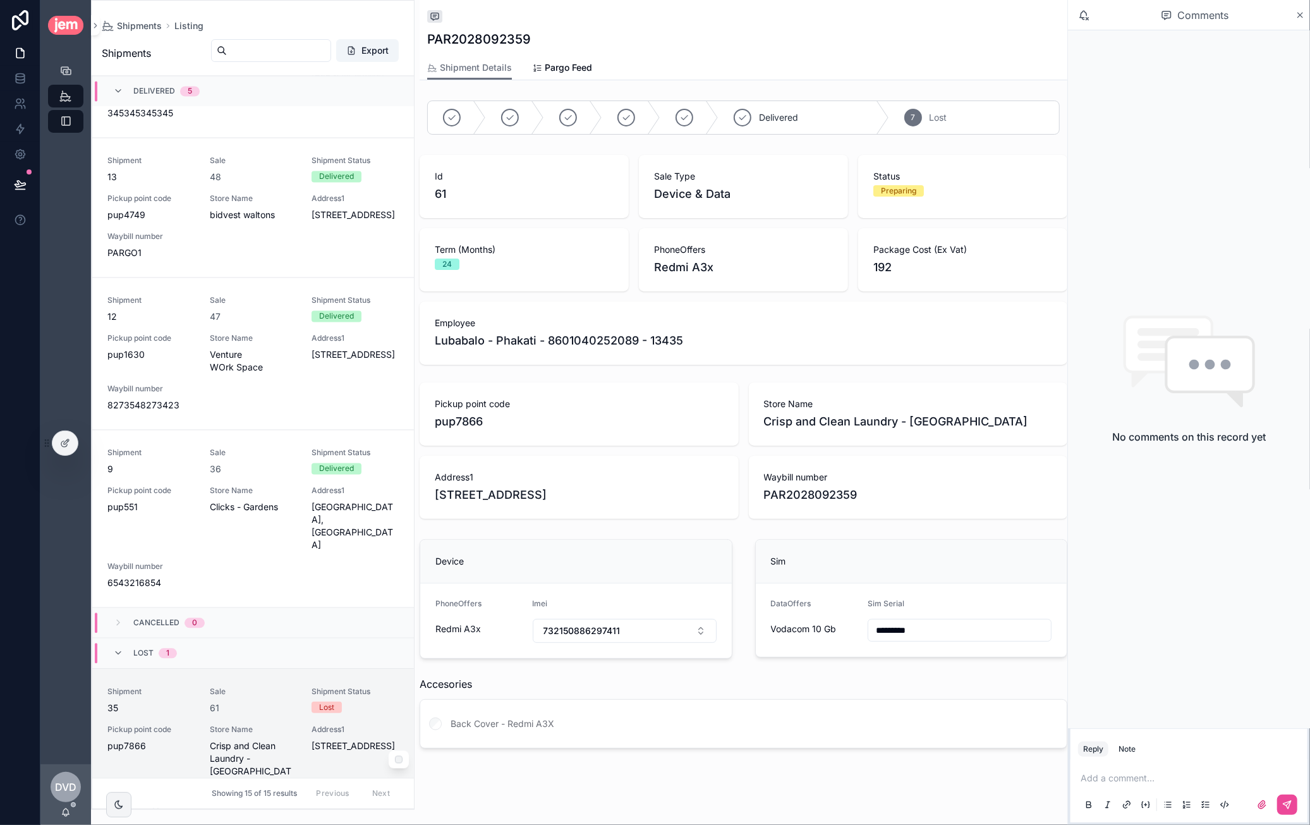
click at [260, 686] on span "Sale" at bounding box center [253, 691] width 87 height 10
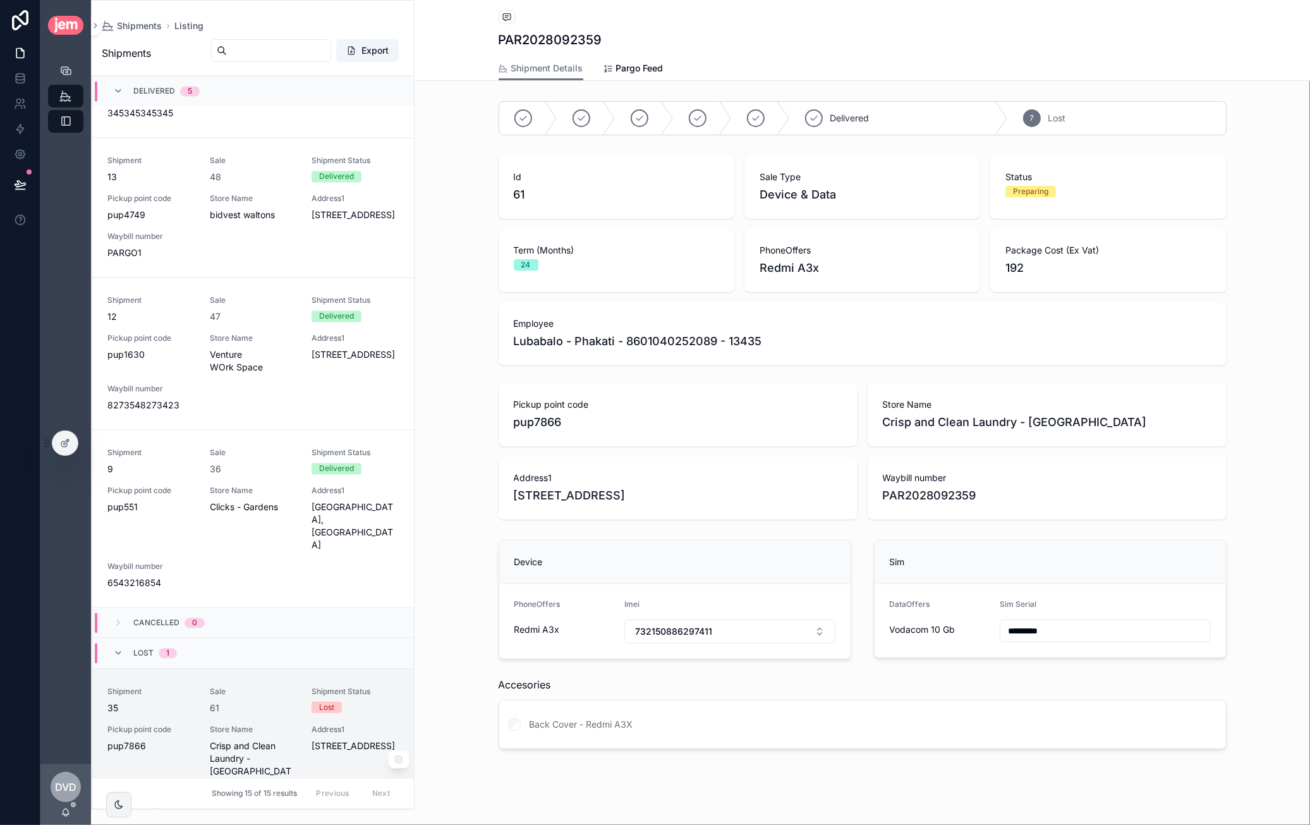
click at [260, 686] on div "Sale 61" at bounding box center [253, 700] width 87 height 28
click at [501, 8] on div "Back to Listing Listing PAR2028092359" at bounding box center [863, 28] width 728 height 56
click at [503, 14] on icon "scrollable content" at bounding box center [507, 17] width 8 height 7
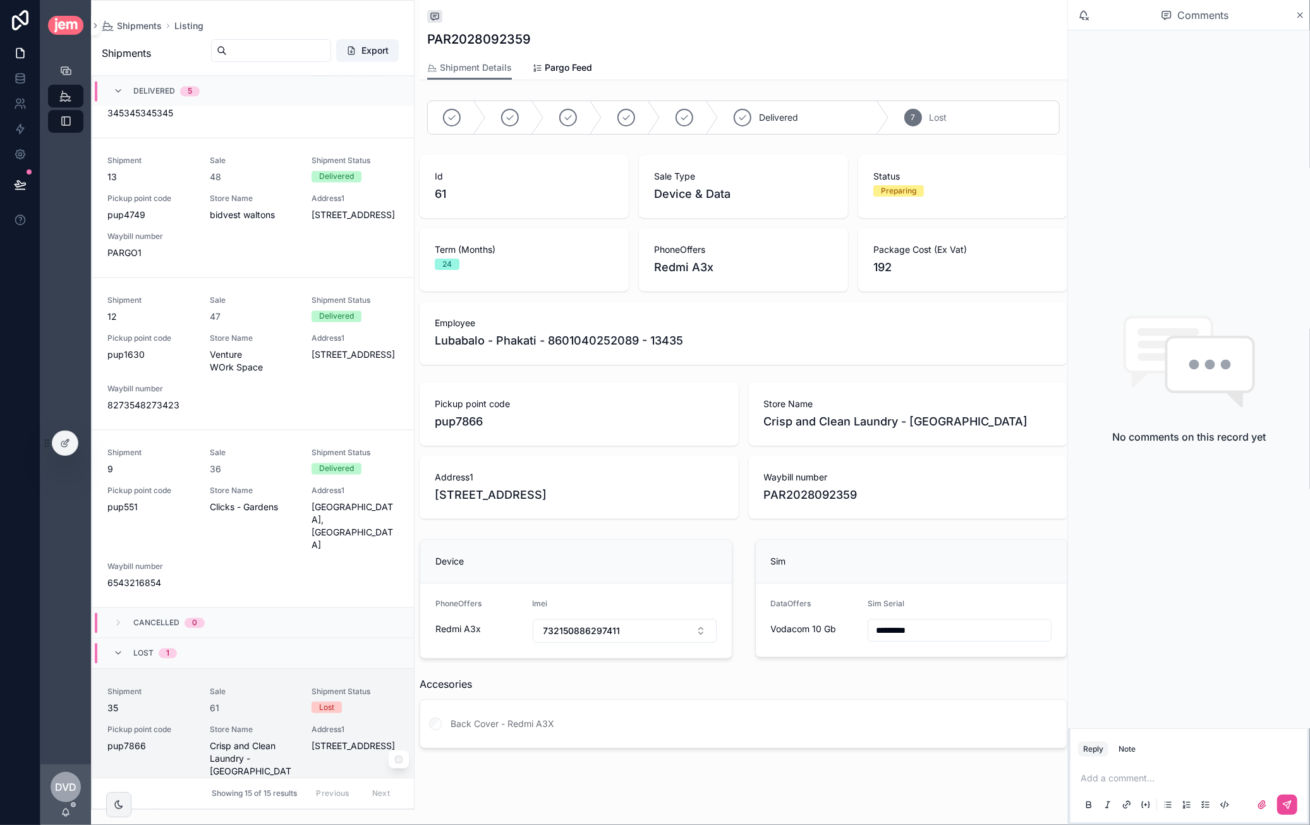
click at [252, 686] on span "Sale" at bounding box center [253, 691] width 87 height 10
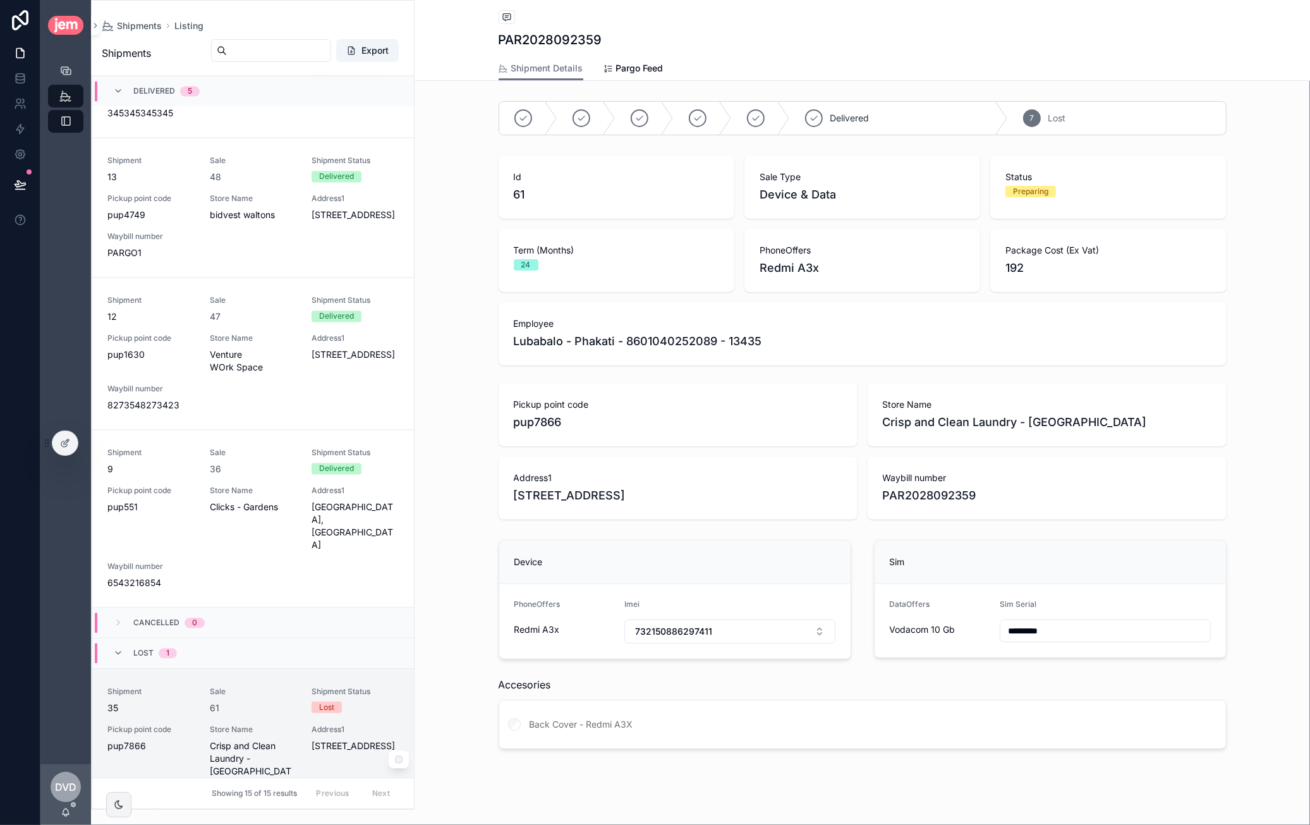
click at [262, 686] on span "Sale" at bounding box center [253, 691] width 87 height 10
click at [270, 686] on div "Sale 61" at bounding box center [253, 700] width 87 height 28
click at [506, 13] on icon "scrollable content" at bounding box center [507, 17] width 10 height 10
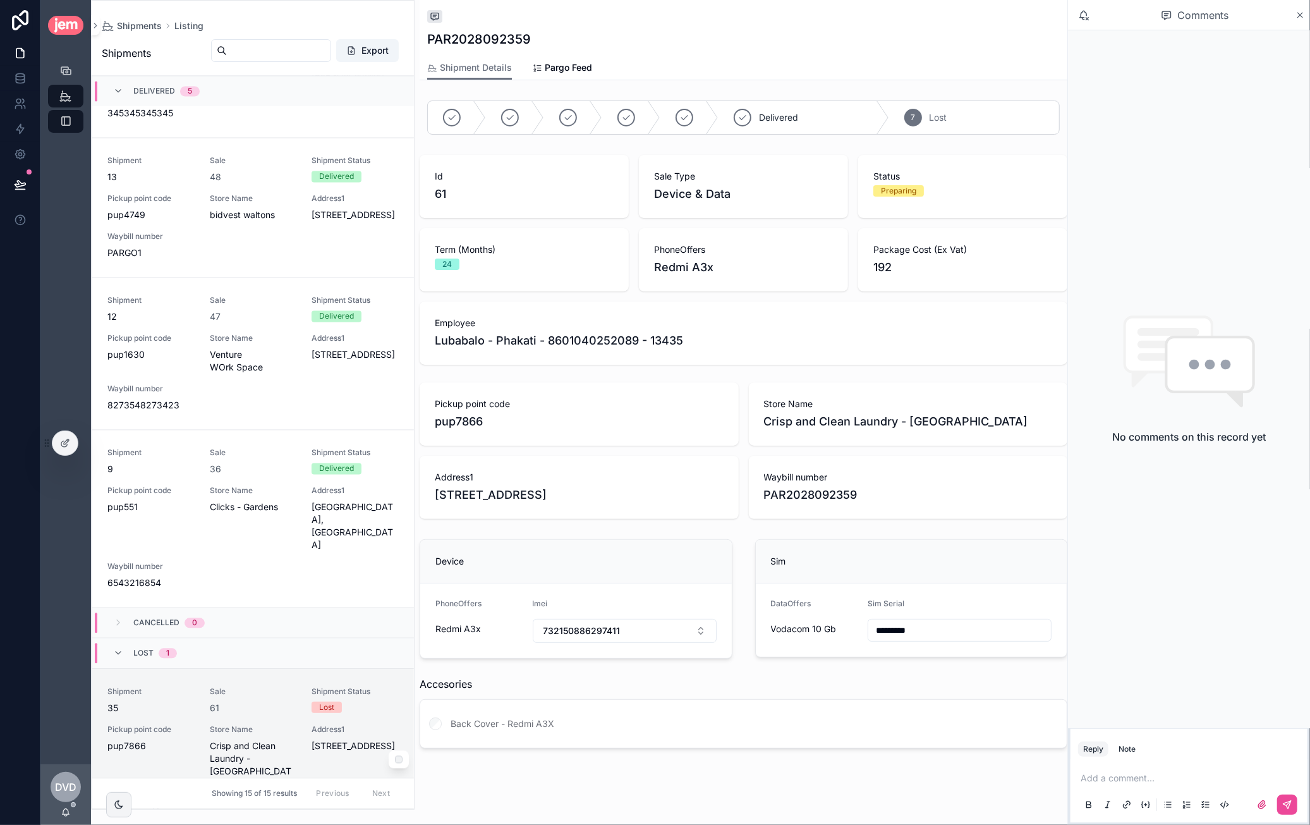
click at [255, 686] on span "Sale" at bounding box center [253, 691] width 87 height 10
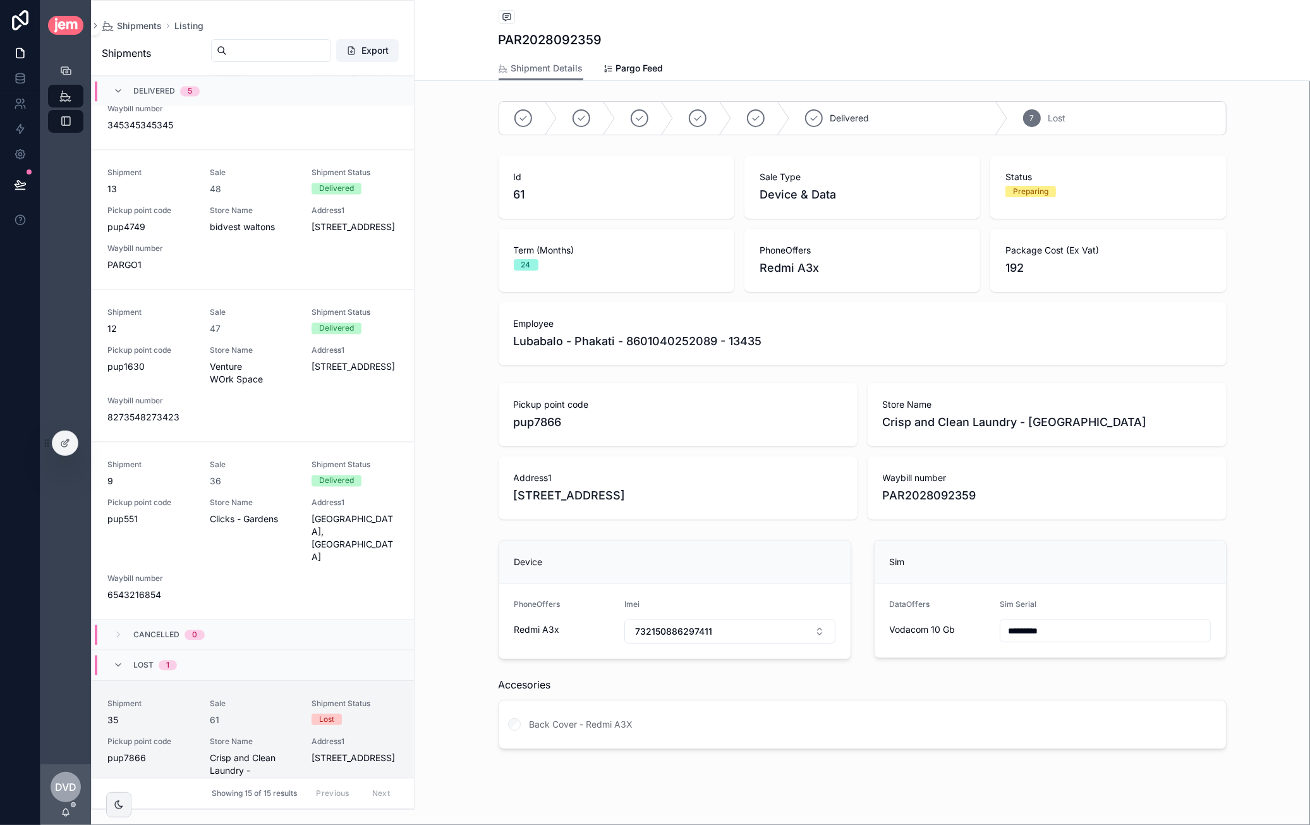
scroll to position [2003, 0]
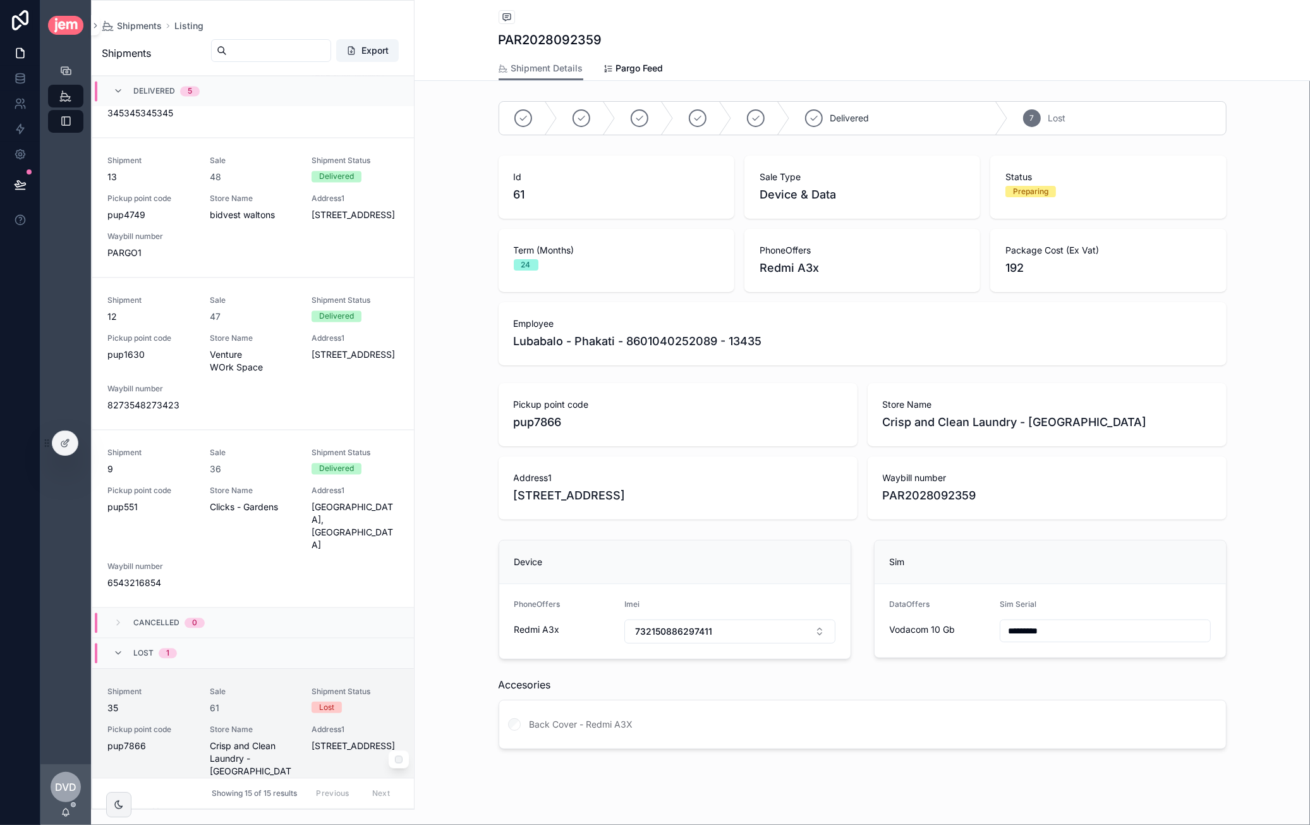
click at [249, 686] on div "Shipment 35 Sale 61 Shipment Status Lost Pickup point code pup7866 Store Name C…" at bounding box center [252, 757] width 291 height 142
click at [263, 686] on div "Sale 61" at bounding box center [253, 700] width 87 height 28
click at [504, 21] on icon "scrollable content" at bounding box center [507, 17] width 10 height 10
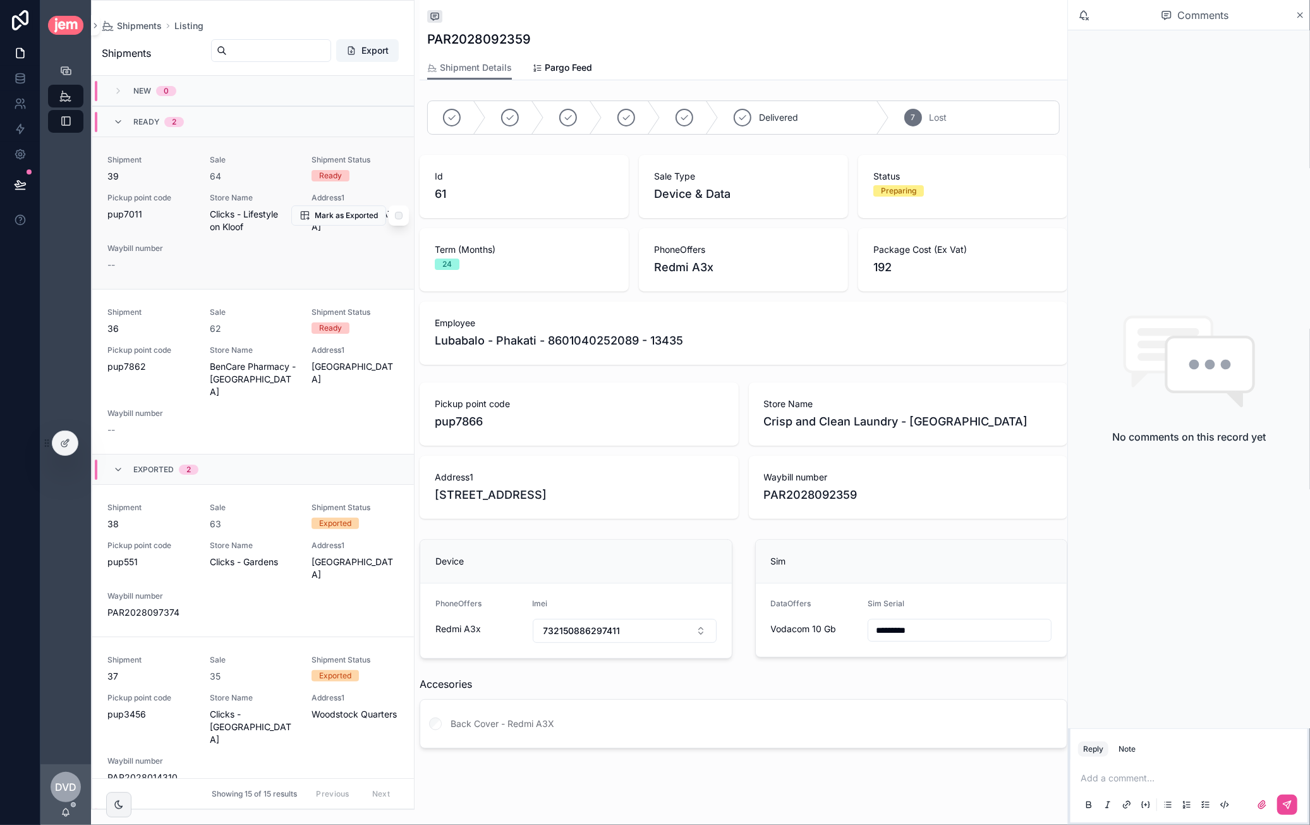
click at [261, 238] on div "Shipment 39 Sale 64 Shipment Status Ready Pickup point code pup7011 Store Name …" at bounding box center [252, 213] width 291 height 116
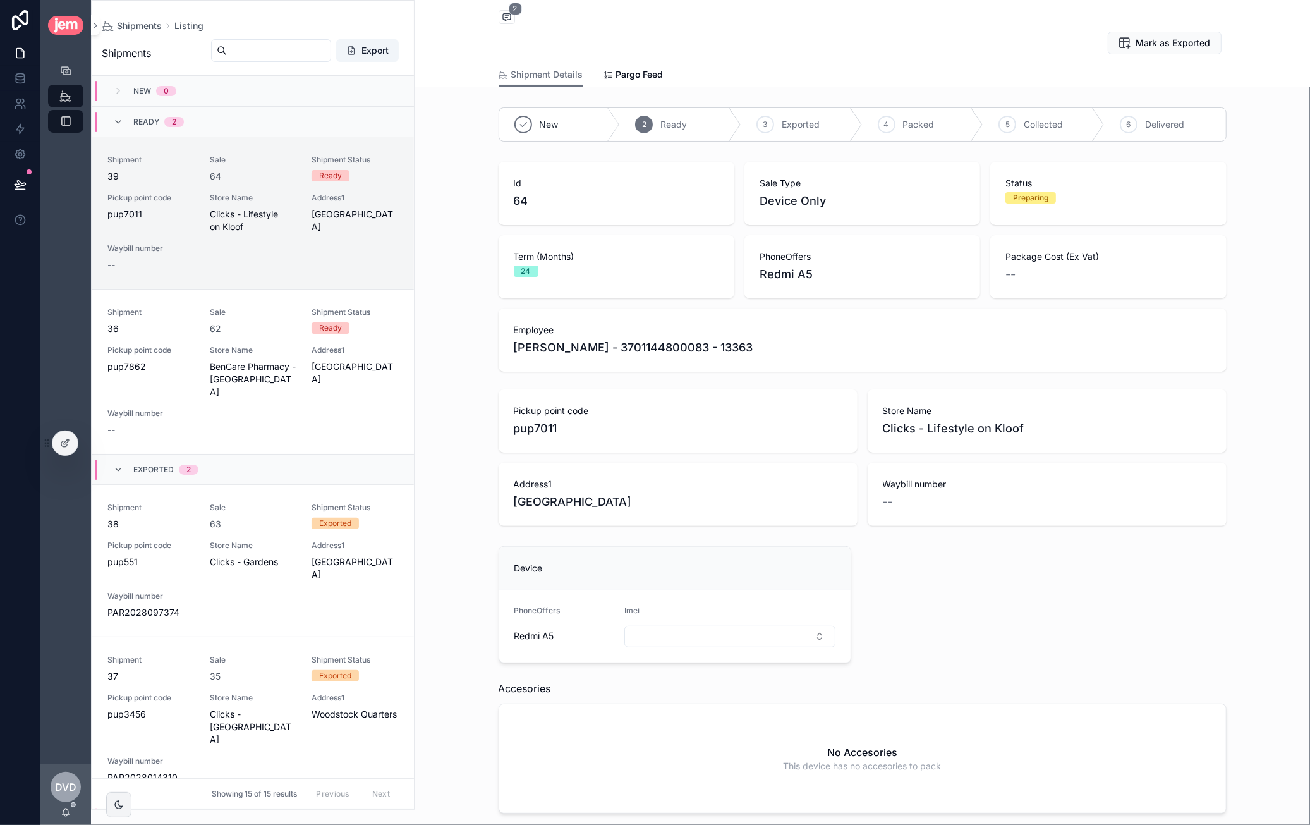
click at [511, 18] on div "Back to Listing Listing 2" at bounding box center [863, 18] width 728 height 16
click at [506, 18] on icon "scrollable content" at bounding box center [507, 17] width 10 height 10
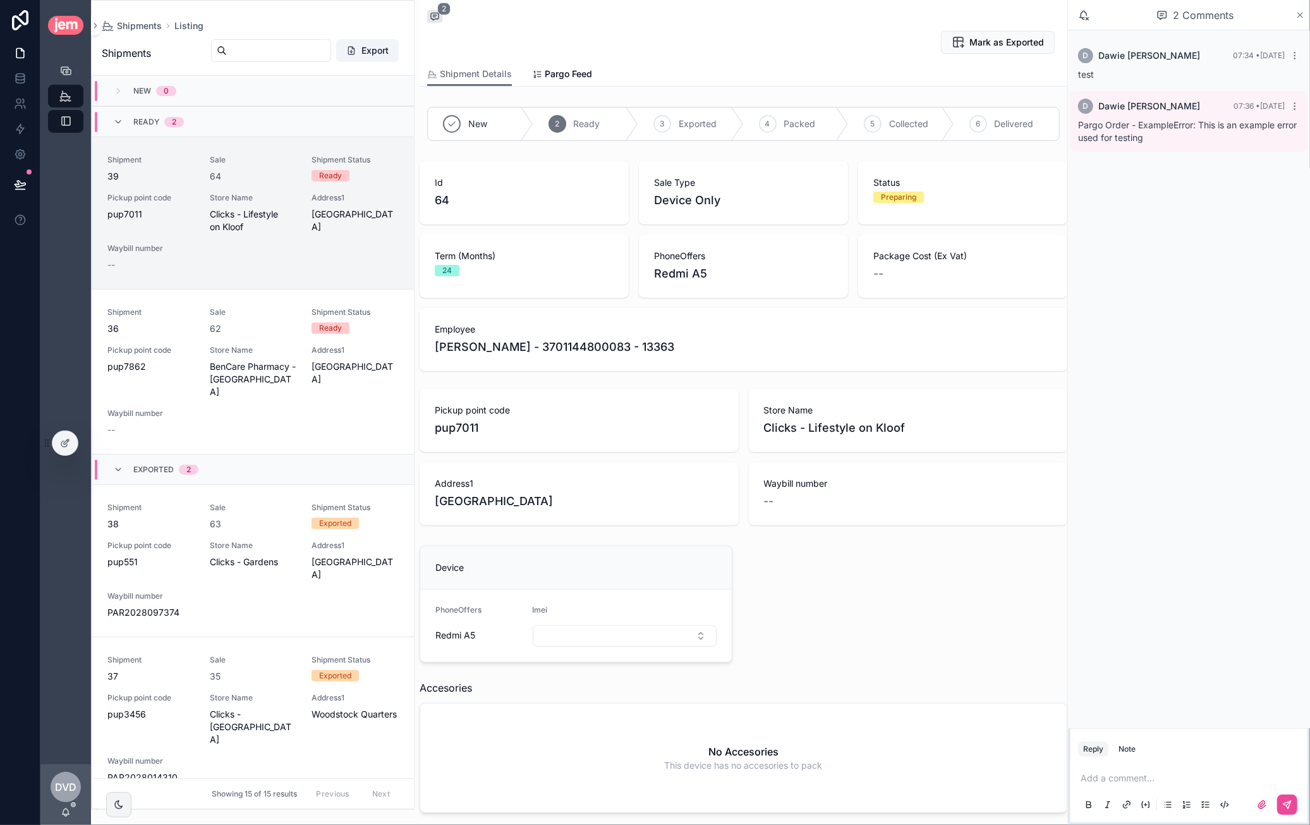
click at [1295, 13] on icon "scrollable content" at bounding box center [1299, 15] width 9 height 10
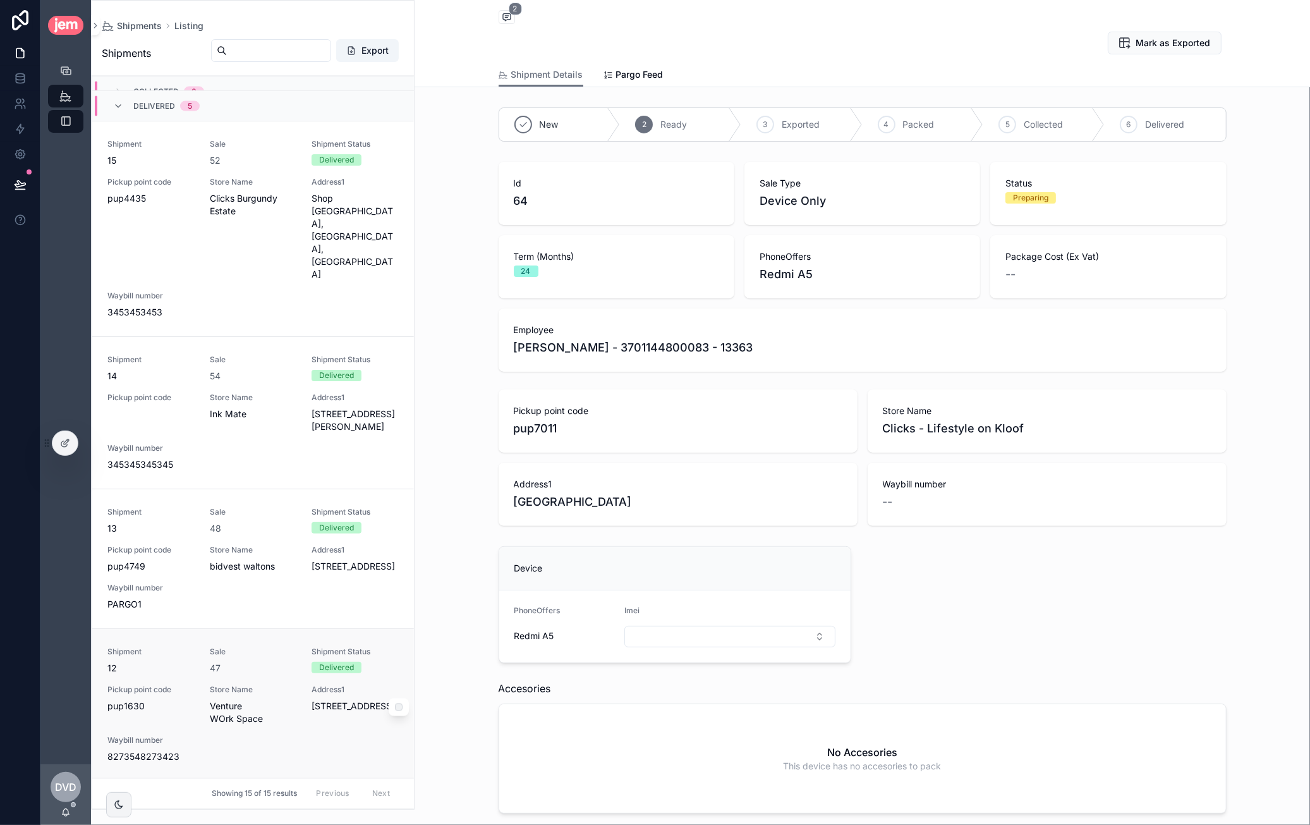
scroll to position [2003, 0]
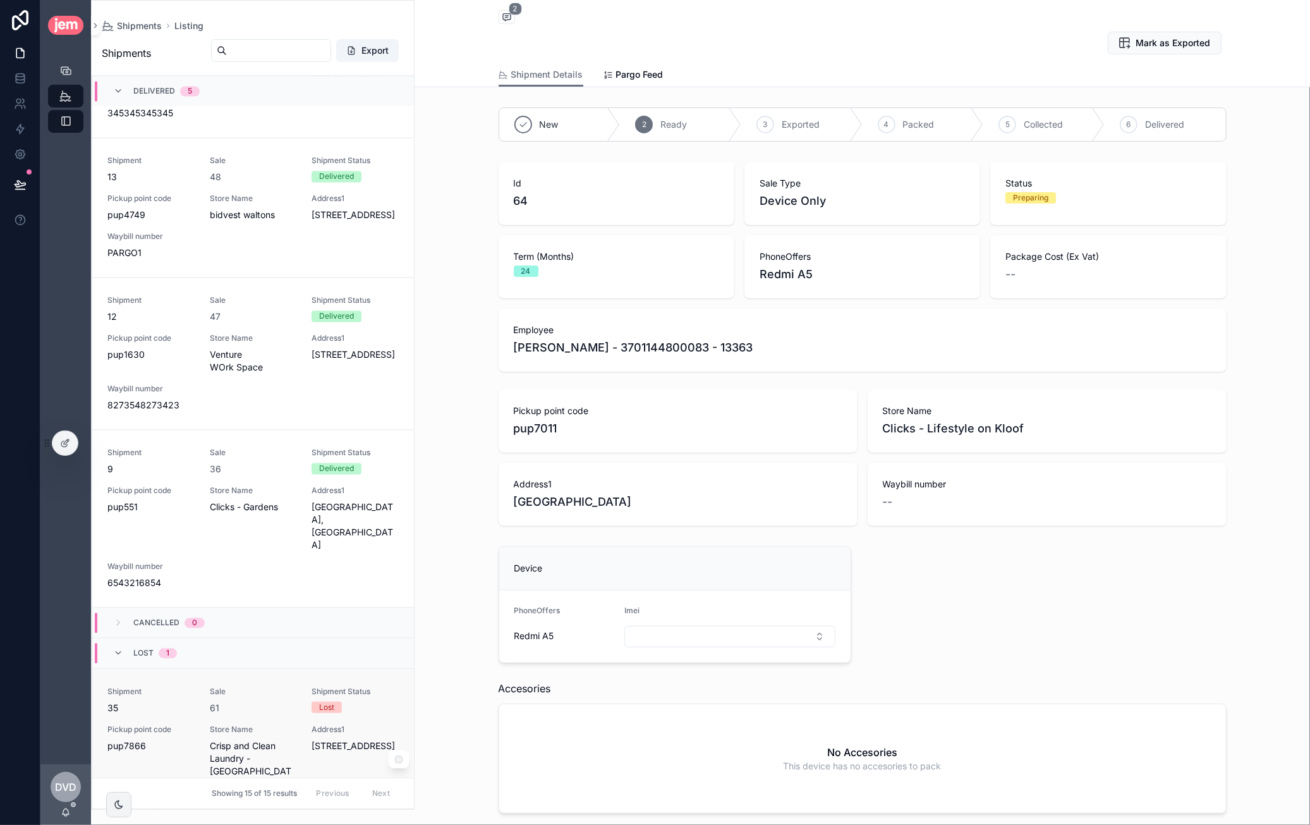
click at [269, 686] on div "Shipment 35 Sale 61 Shipment Status Lost Pickup point code pup7866 Store Name C…" at bounding box center [252, 757] width 291 height 142
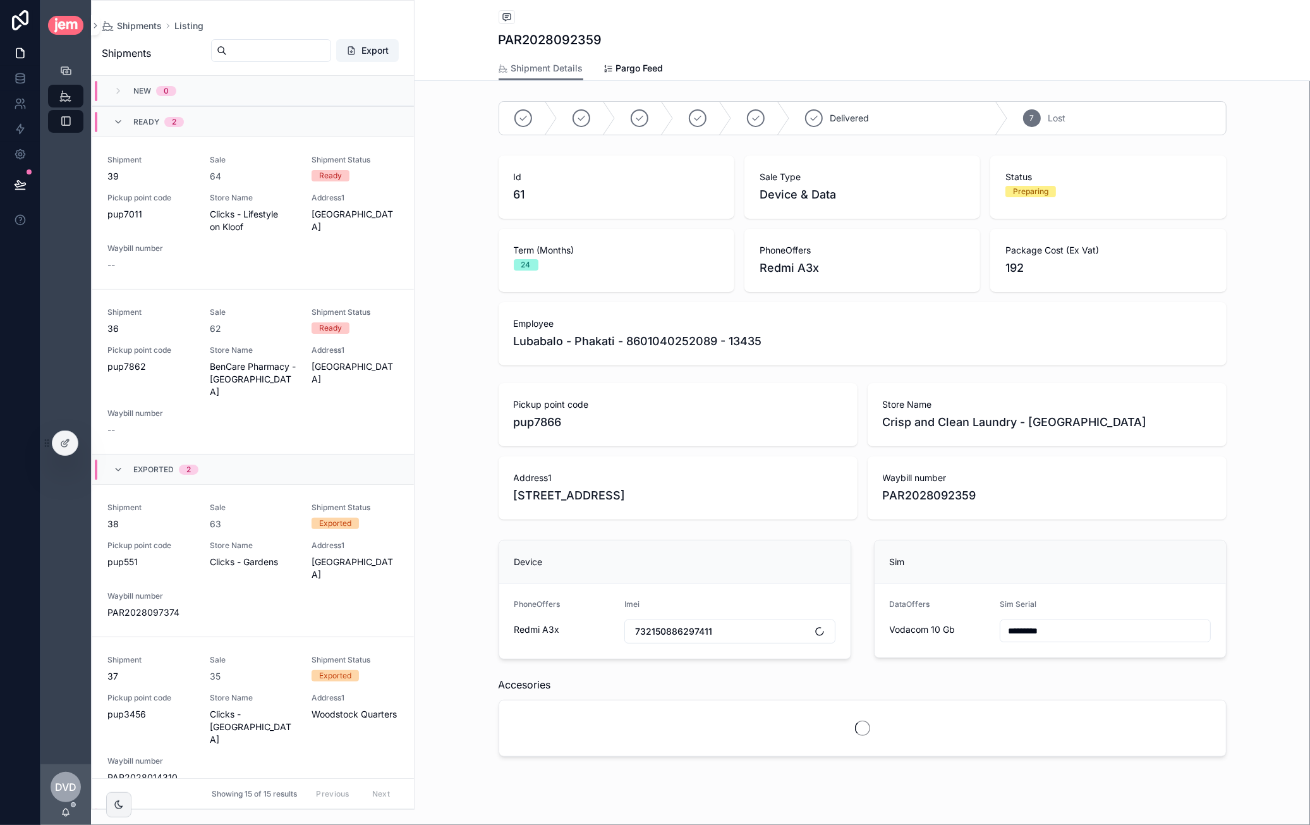
scroll to position [2003, 0]
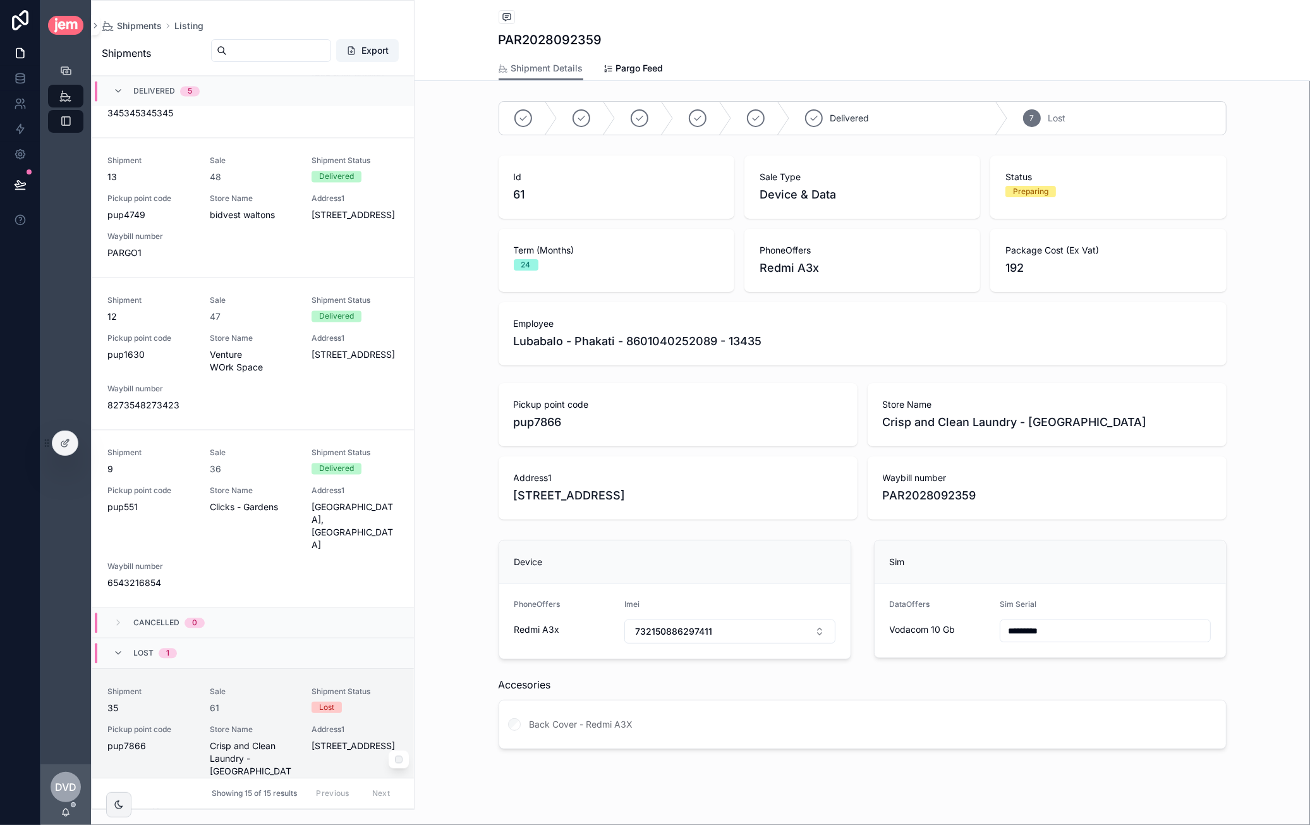
click at [265, 686] on div "Sale 61" at bounding box center [253, 700] width 87 height 28
click at [195, 686] on div "Shipment 35 Sale 61 Shipment Status Lost Pickup point code pup7866 Store Name C…" at bounding box center [252, 757] width 291 height 142
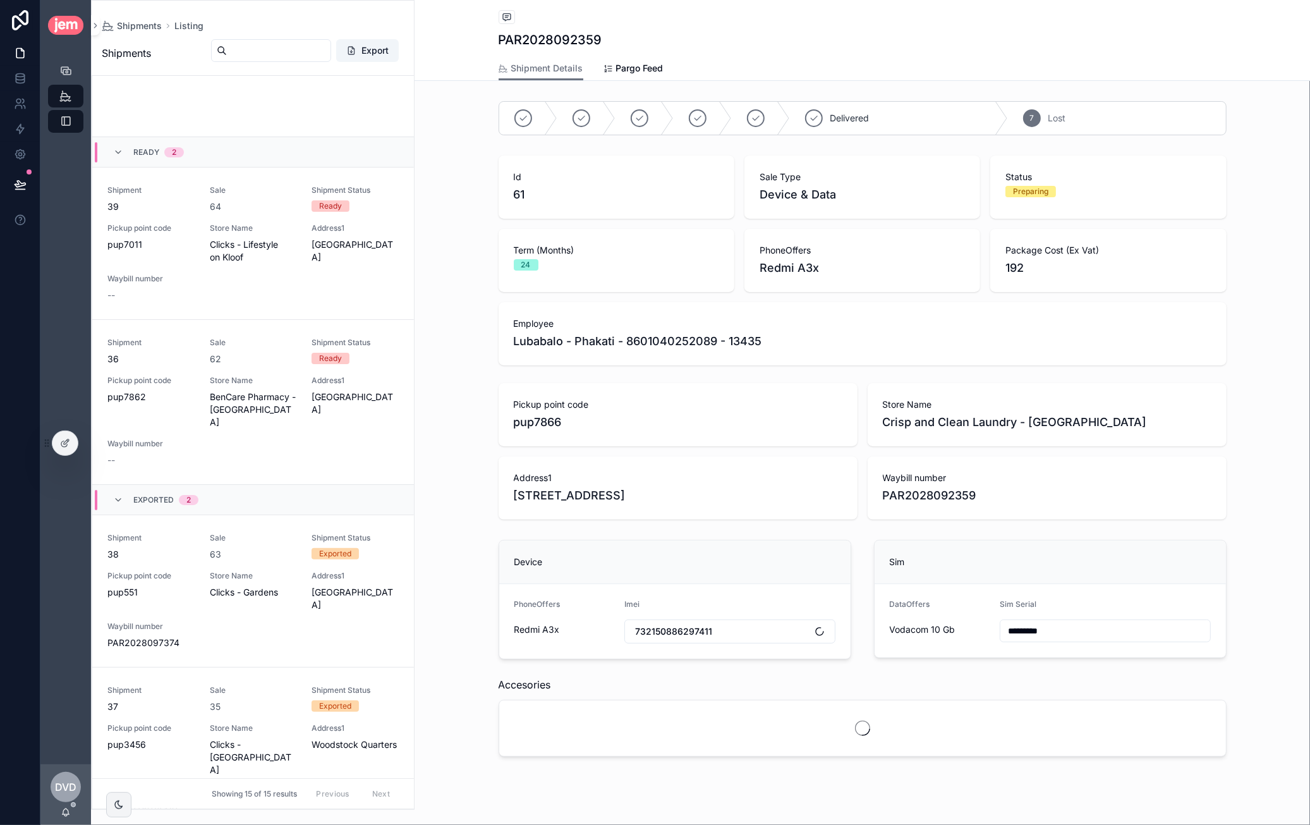
scroll to position [1972, 0]
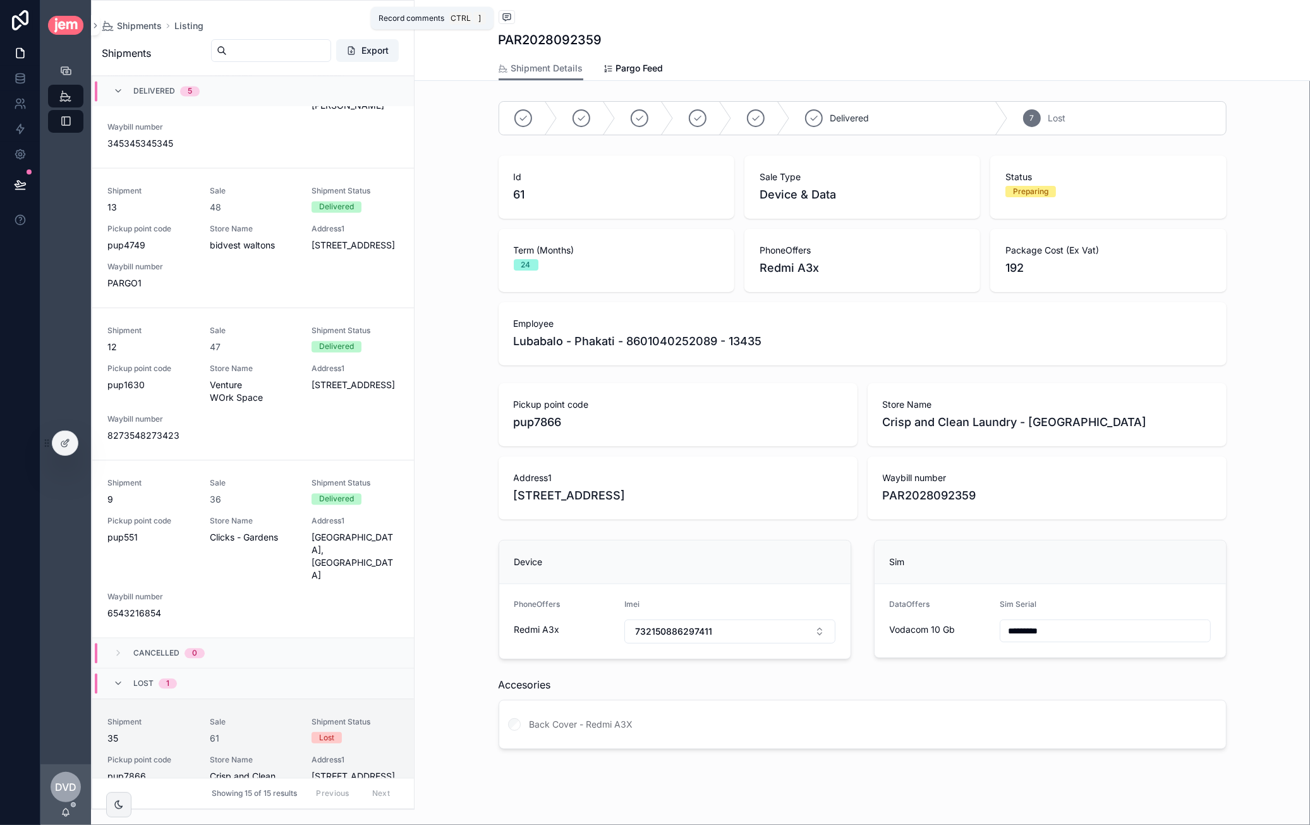
click at [507, 20] on span "scrollable content" at bounding box center [507, 17] width 16 height 14
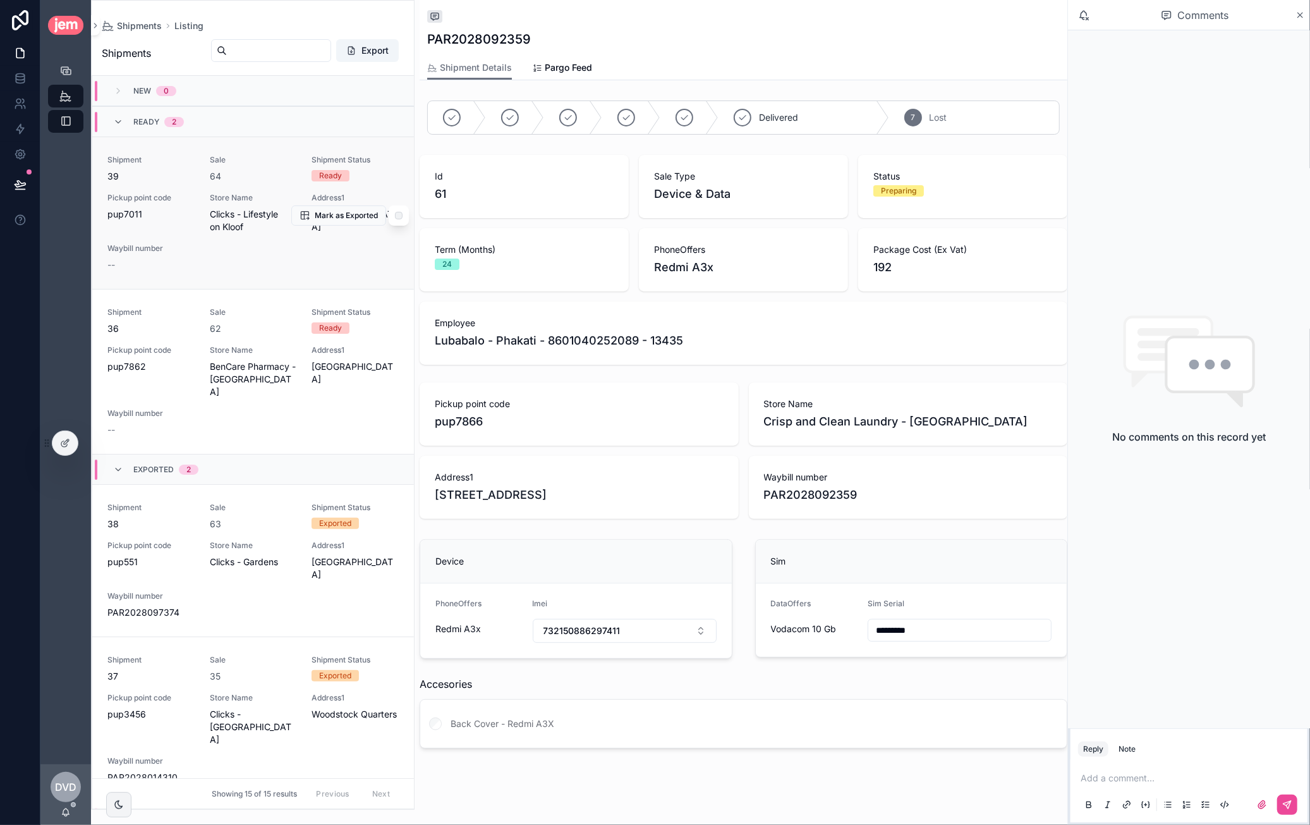
click at [265, 179] on div "64" at bounding box center [253, 176] width 87 height 13
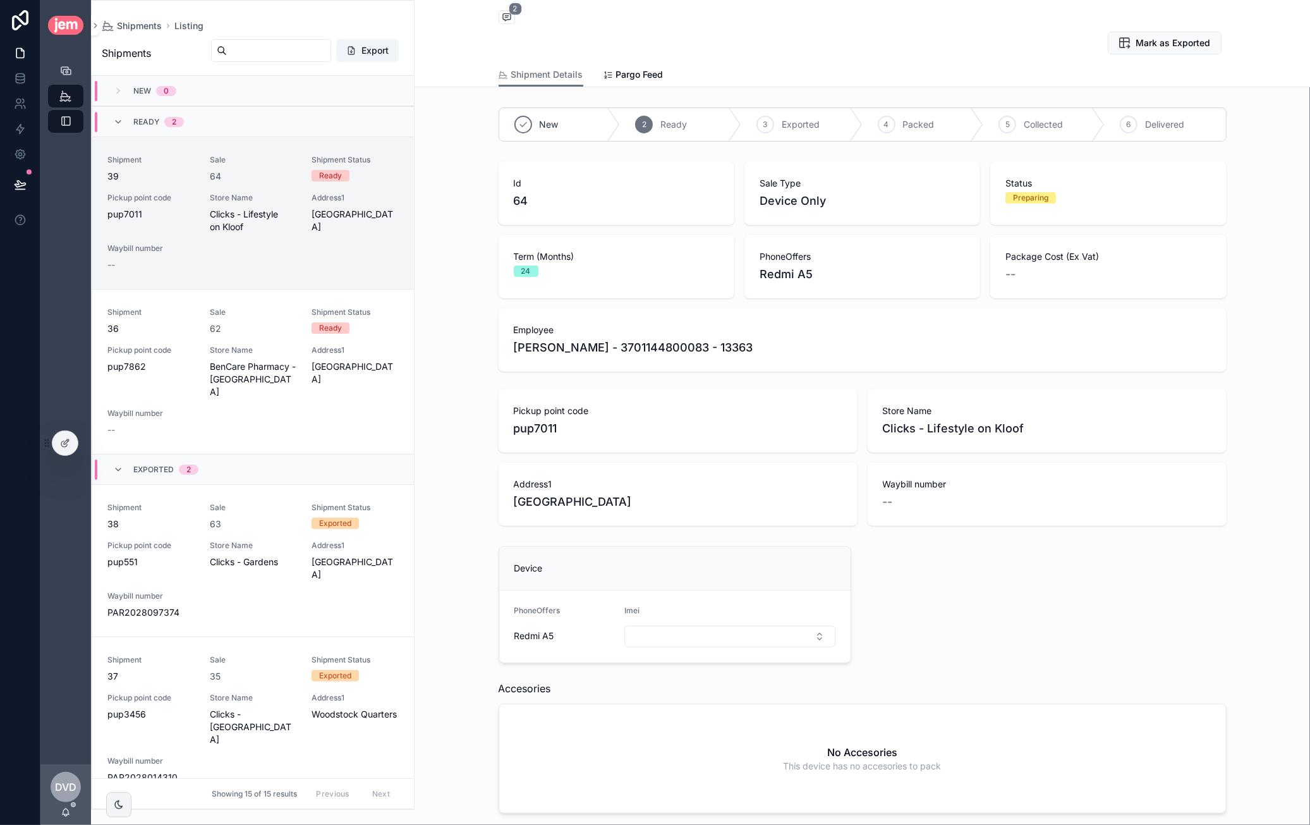
click at [585, 437] on div "Pickup point code pup7011" at bounding box center [678, 420] width 359 height 63
click at [578, 433] on span "pup7011" at bounding box center [678, 429] width 329 height 18
click at [574, 433] on span "pup7011" at bounding box center [678, 429] width 329 height 18
click at [552, 433] on span "pup7011" at bounding box center [678, 429] width 329 height 18
click at [547, 431] on span "pup7011" at bounding box center [678, 429] width 329 height 18
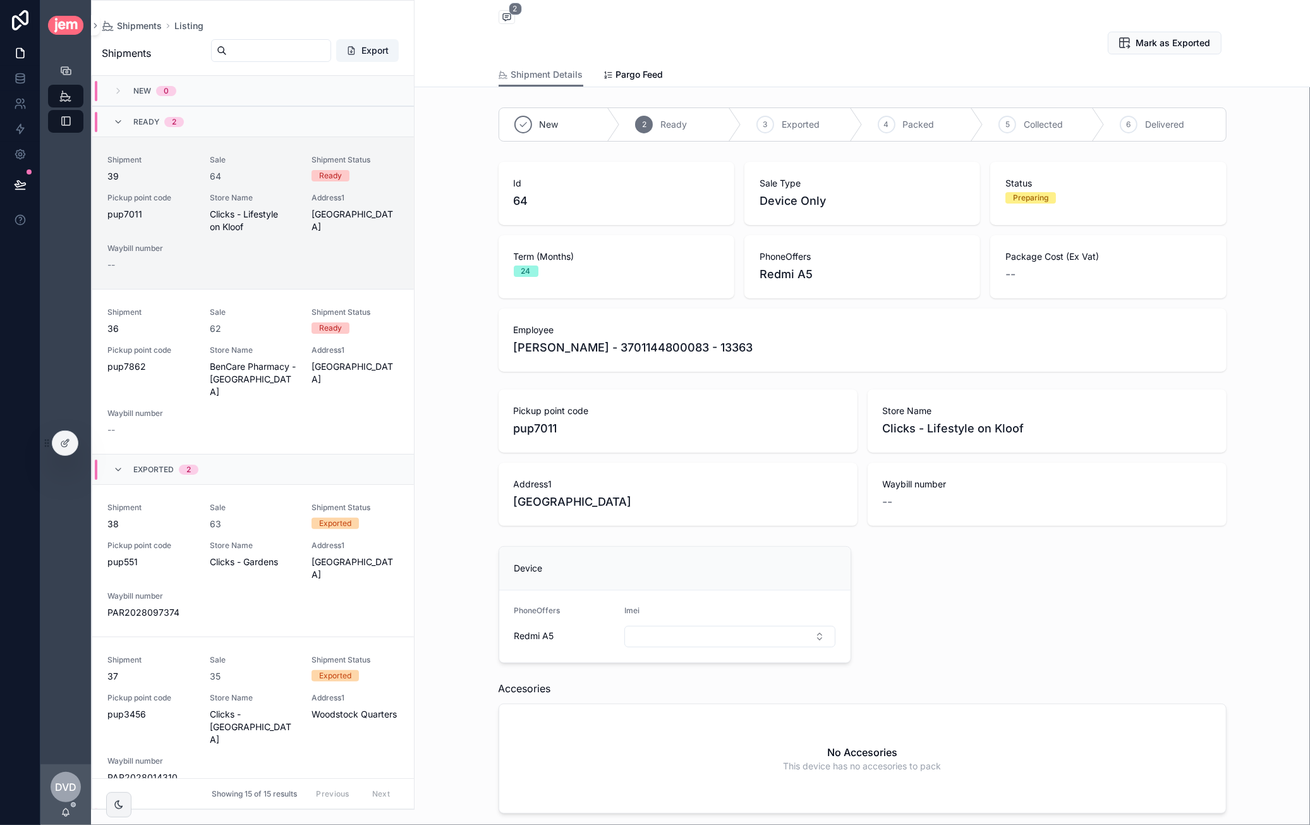
click at [547, 431] on span "pup7011" at bounding box center [678, 429] width 329 height 18
click at [550, 431] on span "pup7011" at bounding box center [678, 429] width 329 height 18
click at [552, 431] on span "pup7011" at bounding box center [678, 429] width 329 height 18
click at [61, 68] on icon "scrollable content" at bounding box center [65, 70] width 13 height 13
click at [210, 174] on span "64" at bounding box center [215, 176] width 11 height 13
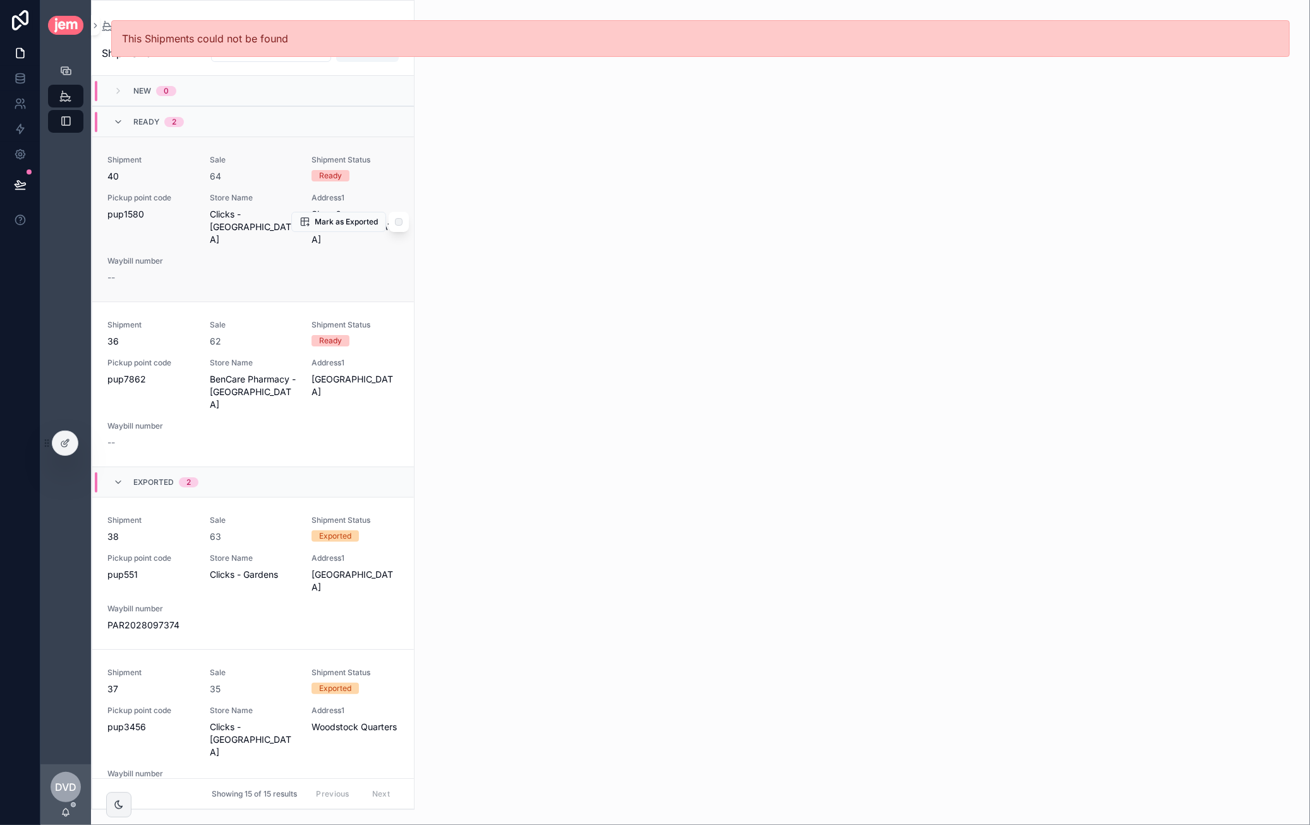
click at [258, 187] on div "Shipment 40 Sale 64 Shipment Status Ready Pickup point code pup1580 Store Name …" at bounding box center [252, 219] width 291 height 129
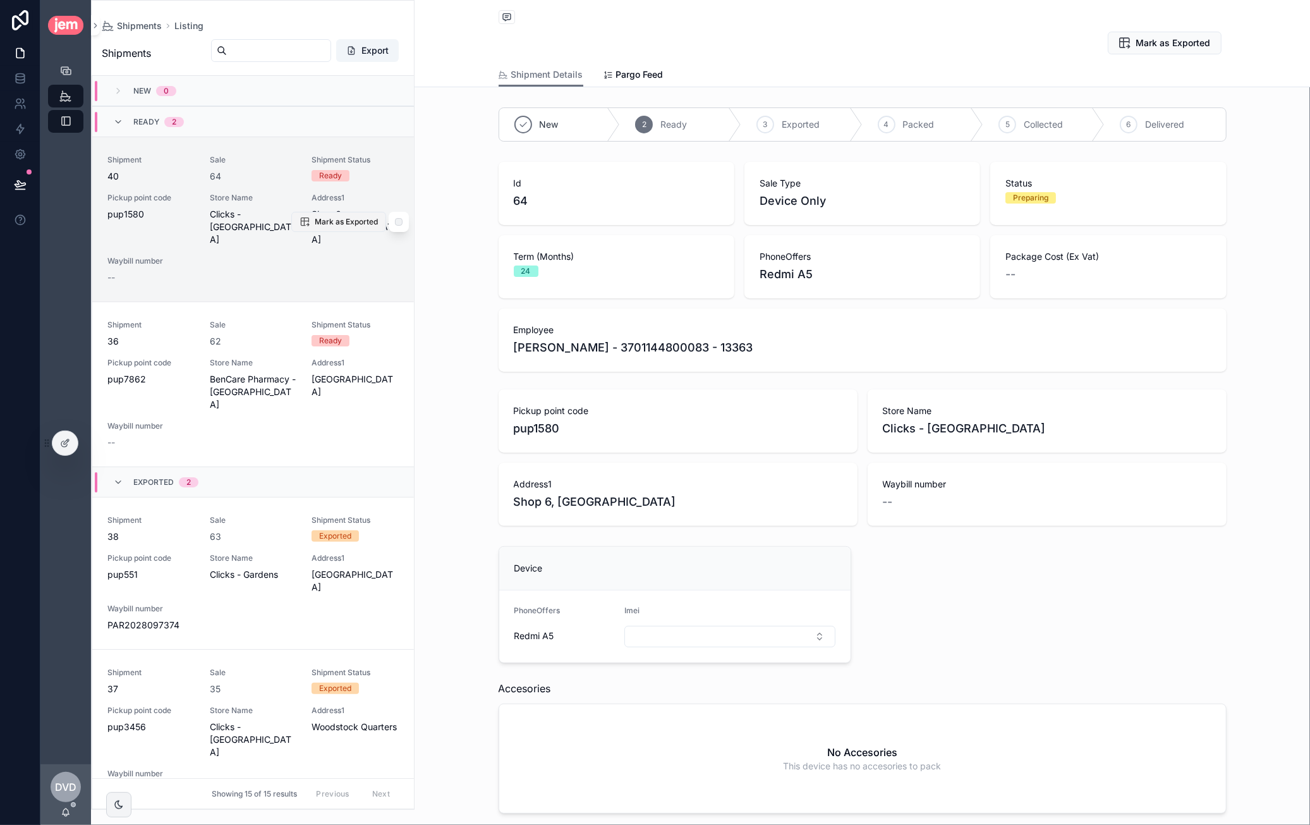
click at [318, 217] on span "Mark as Exported" at bounding box center [346, 222] width 63 height 10
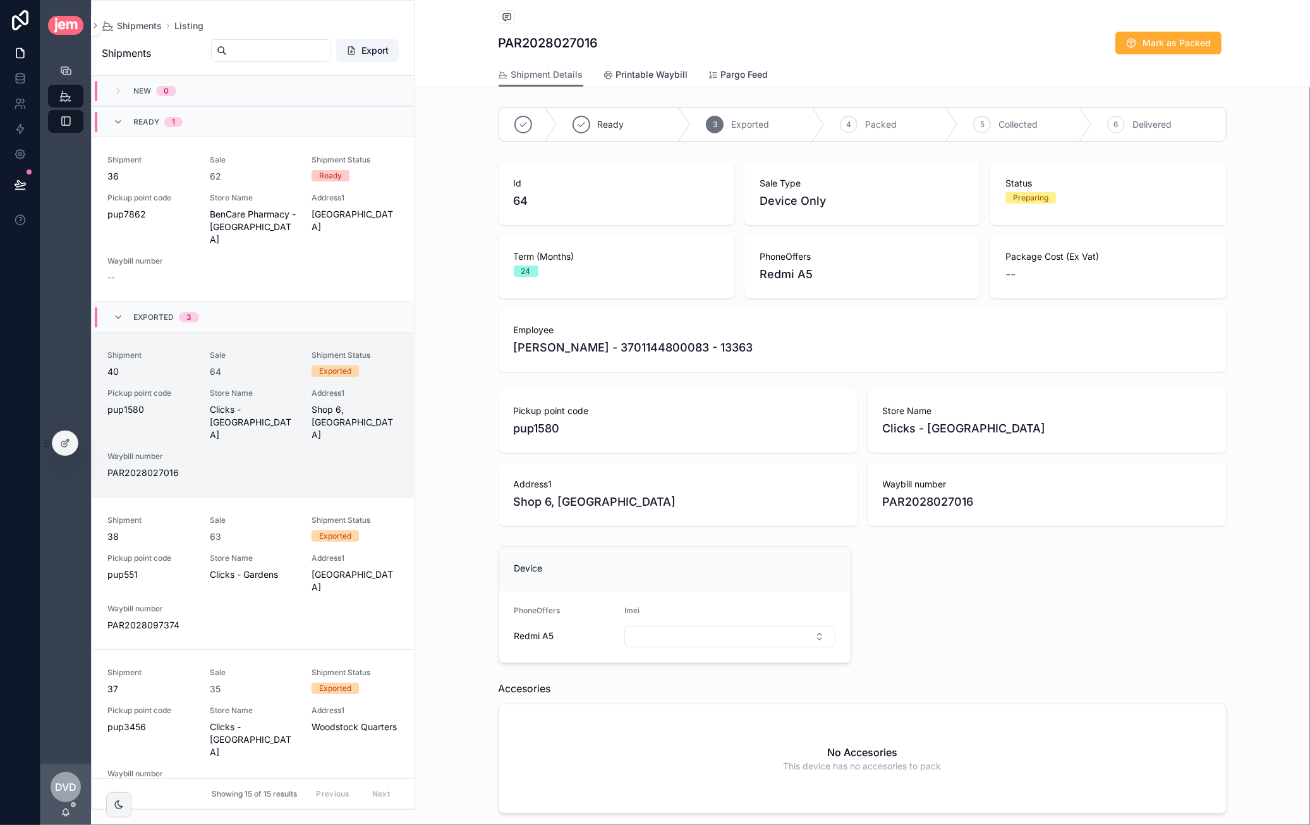
drag, startPoint x: 733, startPoint y: 73, endPoint x: 667, endPoint y: 84, distance: 66.7
click at [733, 73] on span "Pargo Feed" at bounding box center [744, 74] width 47 height 13
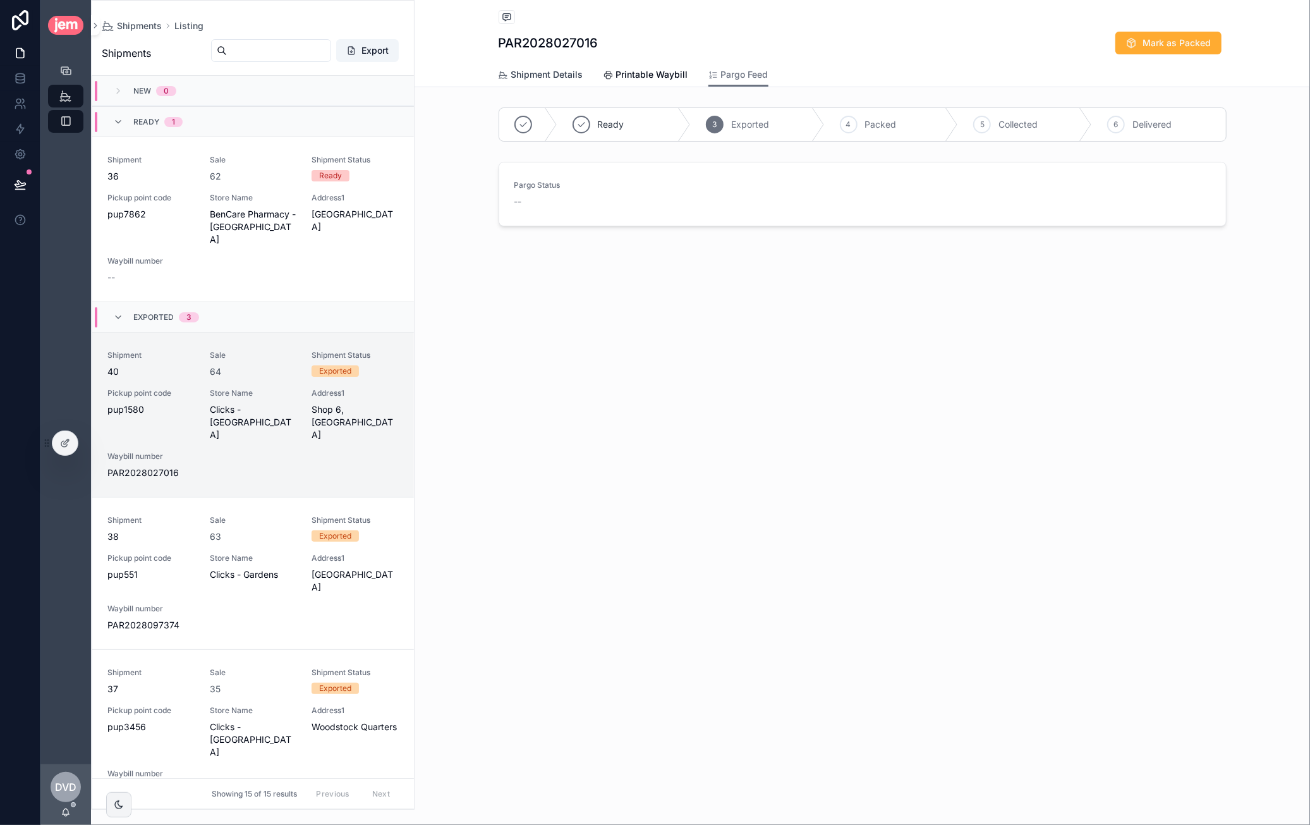
click at [566, 78] on span "Shipment Details" at bounding box center [547, 74] width 72 height 13
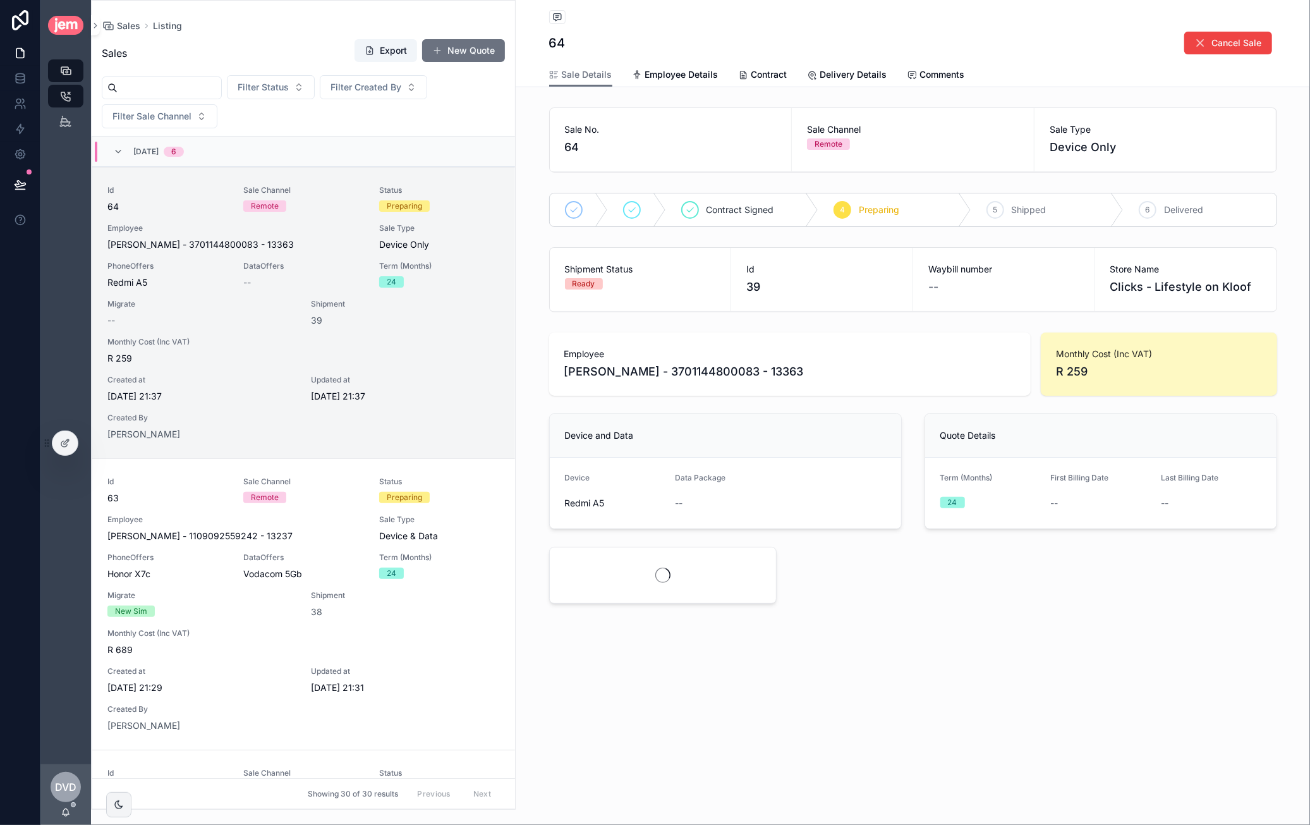
scroll to position [30, 0]
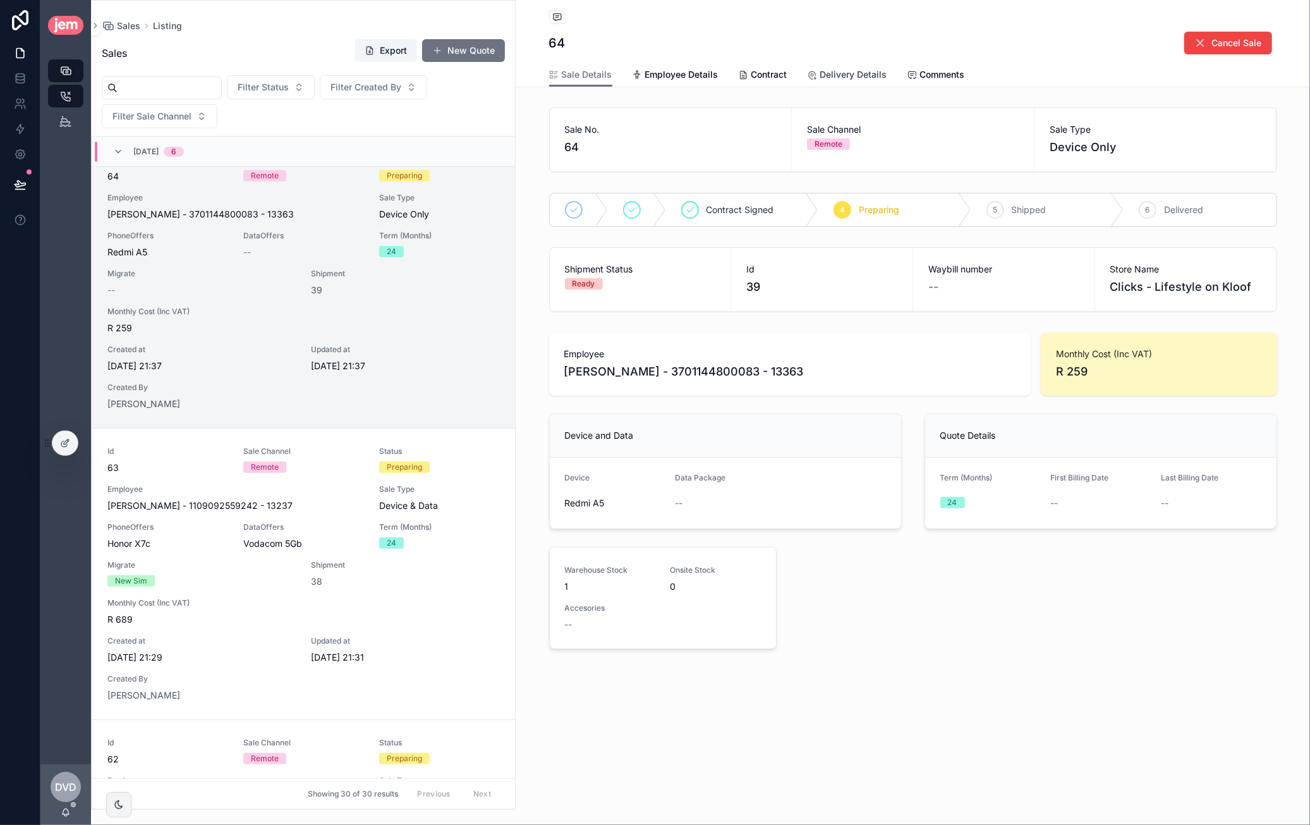
click at [843, 79] on span "Delivery Details" at bounding box center [853, 74] width 67 height 13
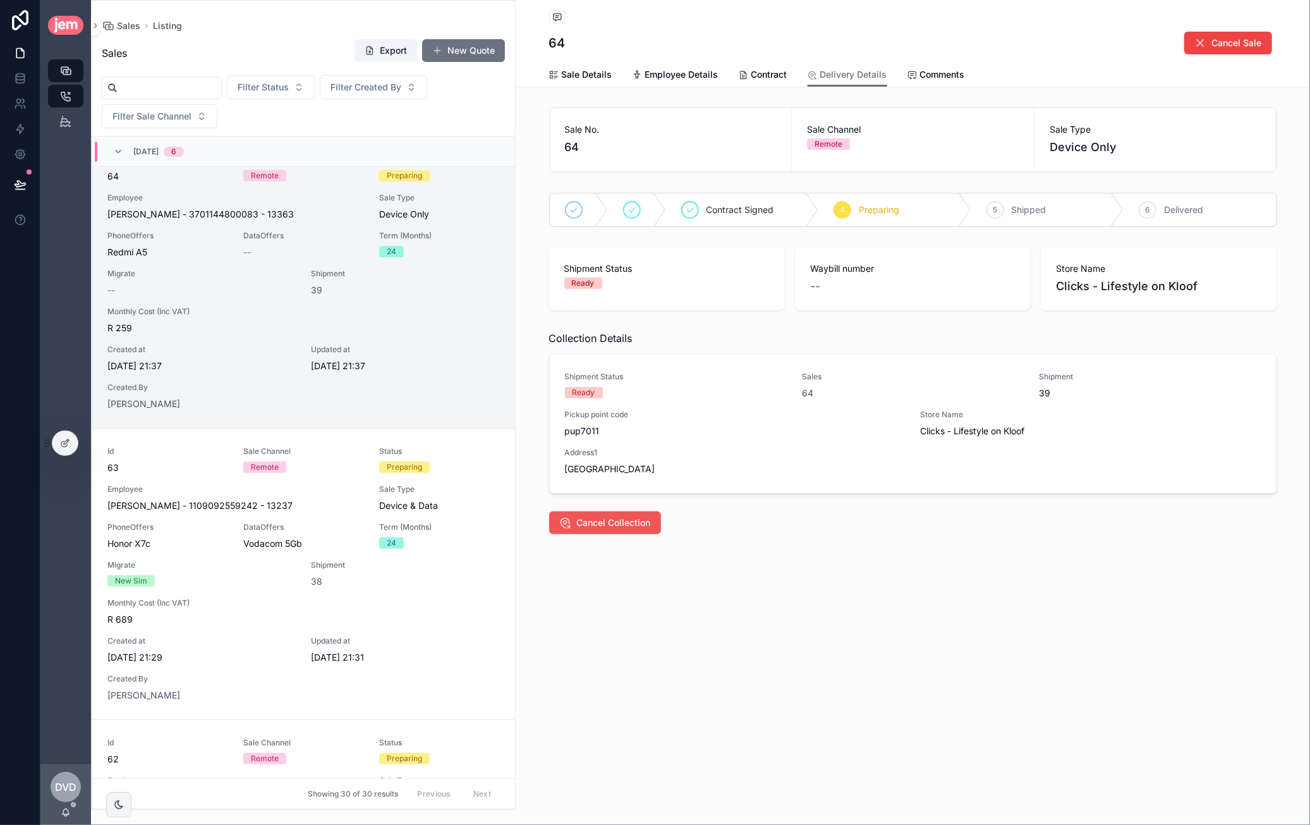
click at [617, 521] on span "Cancel Collection" at bounding box center [614, 522] width 74 height 13
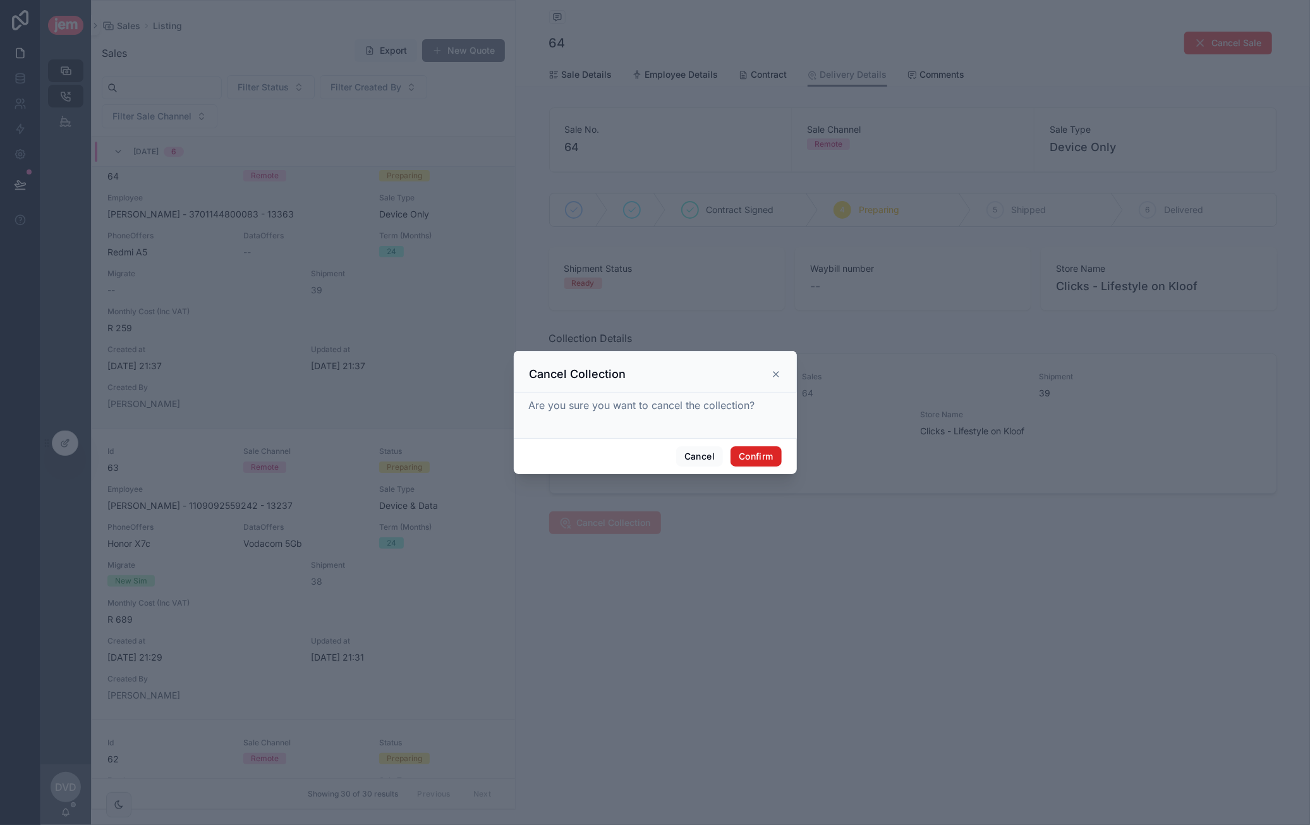
click at [743, 458] on button "Confirm" at bounding box center [755, 456] width 51 height 20
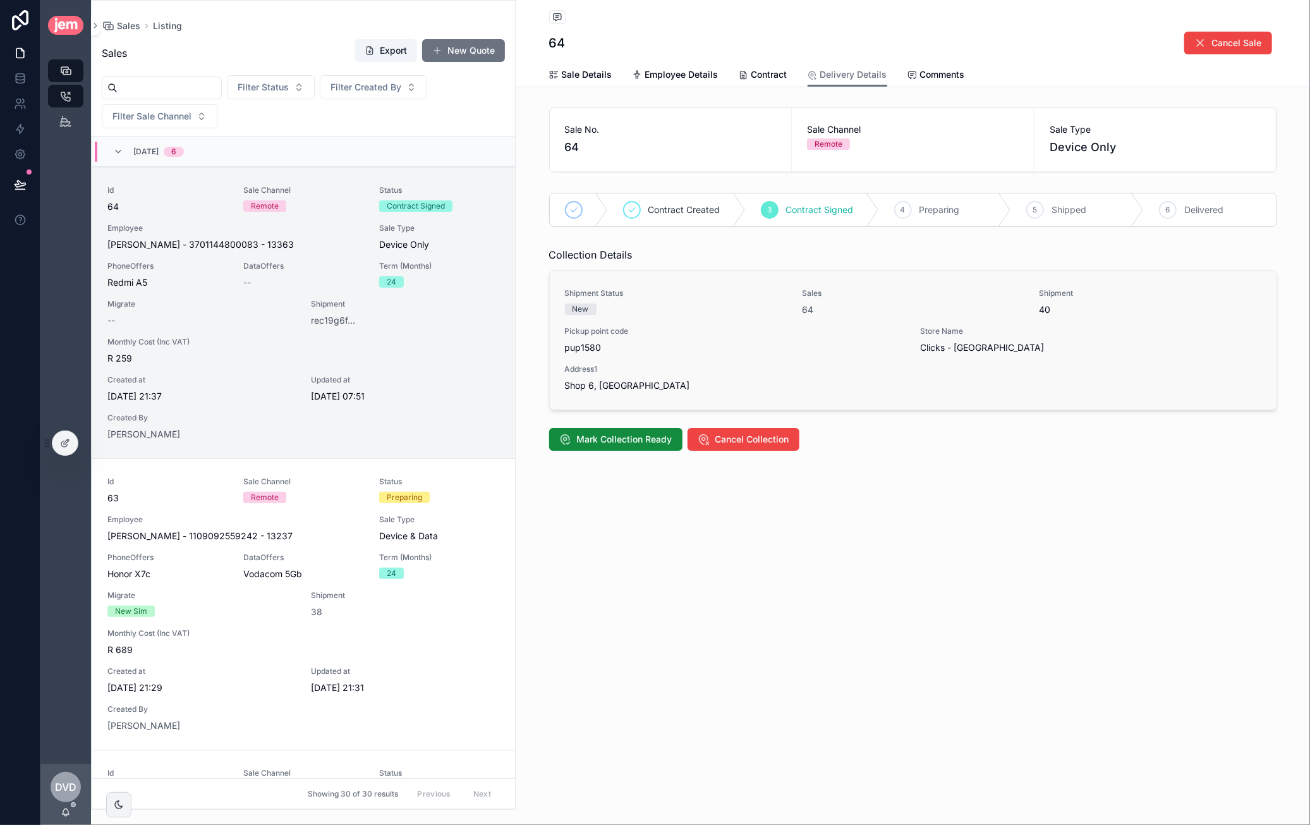
scroll to position [30, 0]
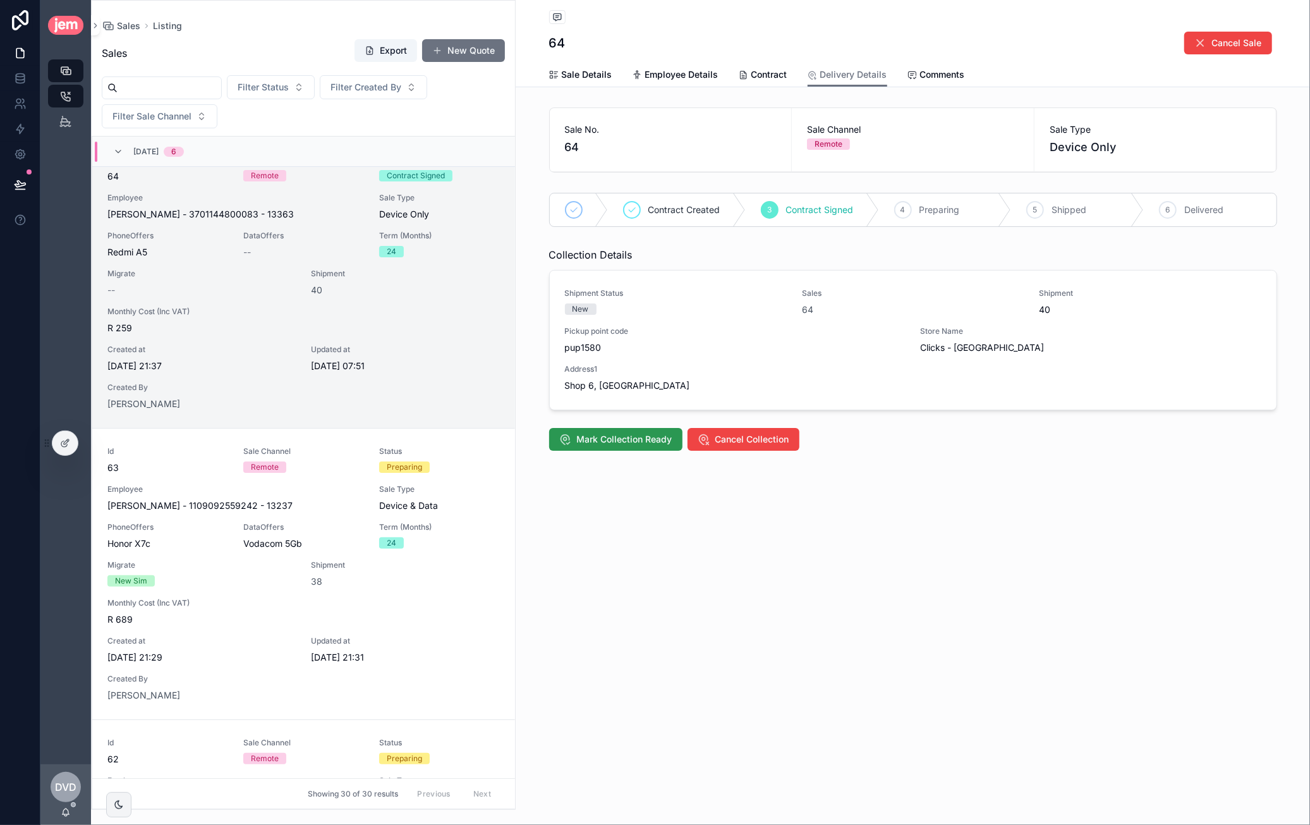
click at [615, 435] on span "Mark Collection Ready" at bounding box center [624, 439] width 95 height 13
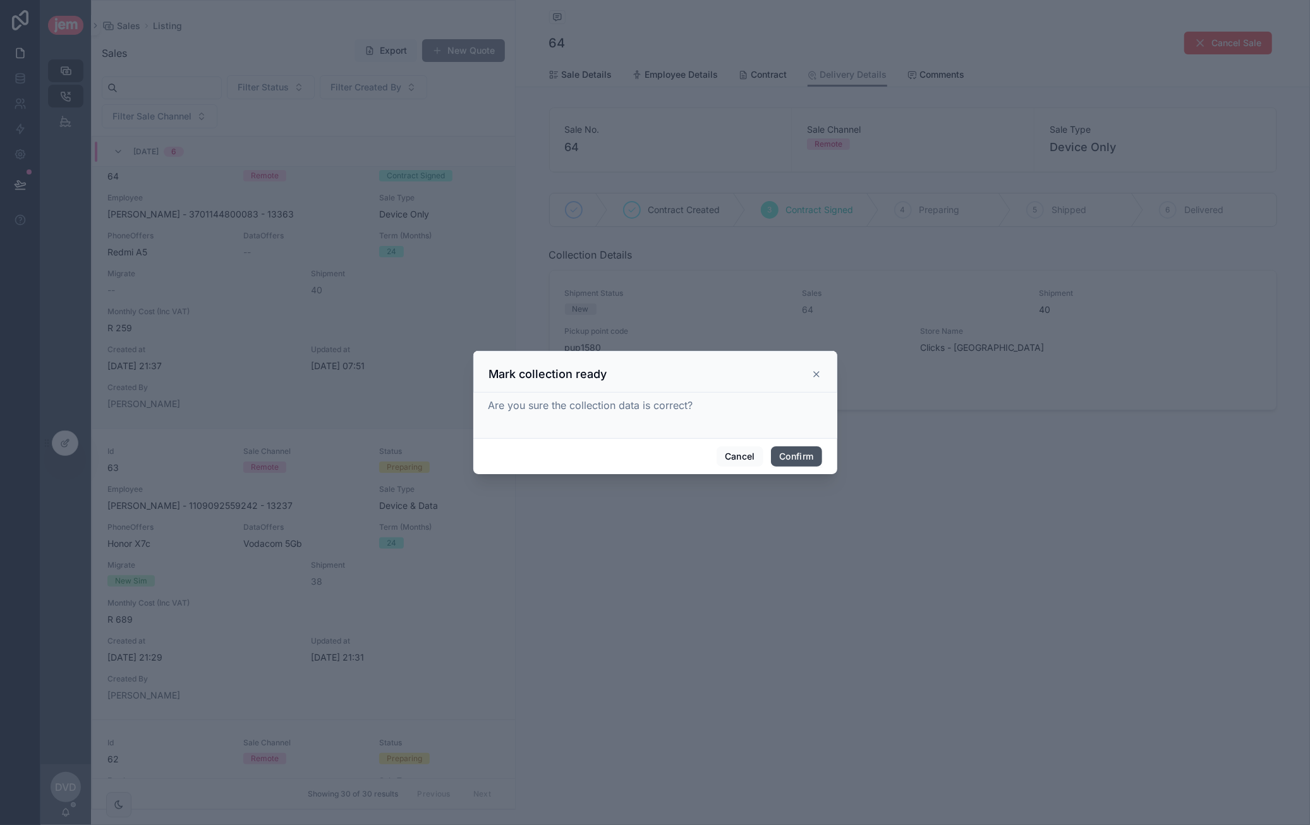
click at [799, 456] on button "Confirm" at bounding box center [796, 456] width 51 height 20
